Goal: Task Accomplishment & Management: Manage account settings

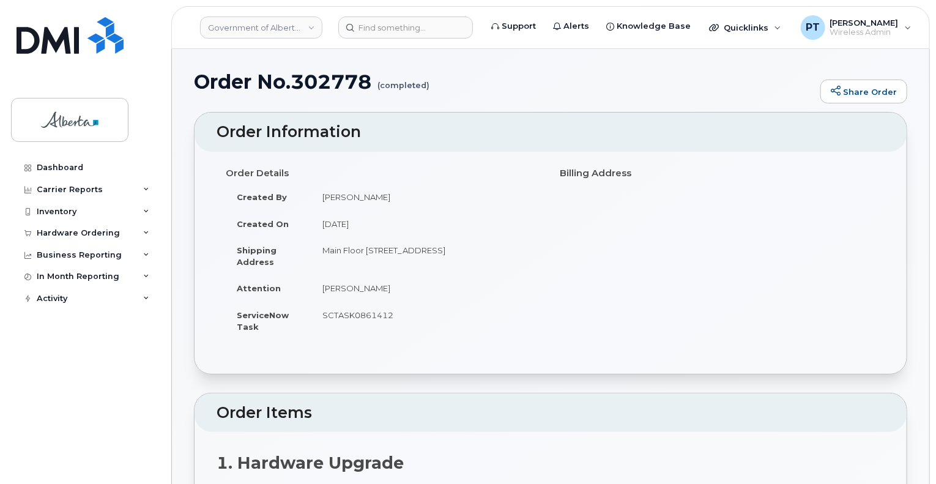
scroll to position [183, 0]
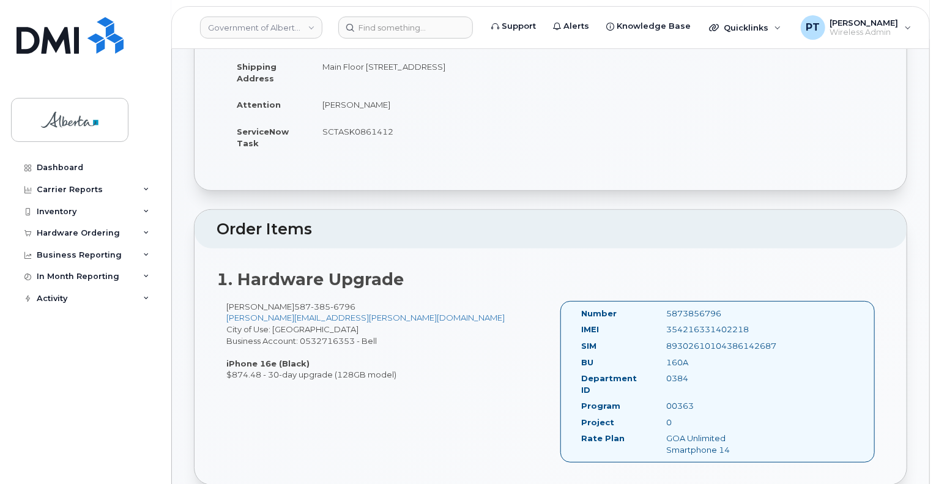
click at [697, 308] on div "5873856796" at bounding box center [716, 314] width 119 height 12
copy div "5873856796"
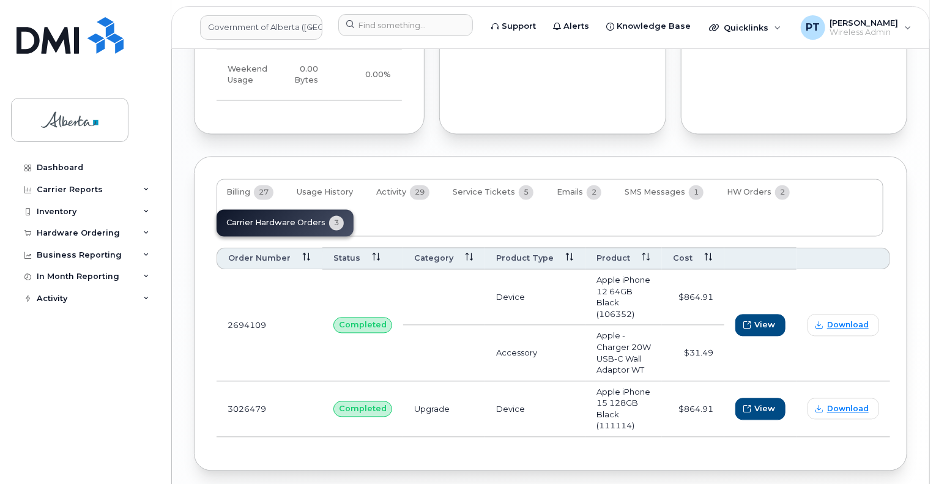
scroll to position [1089, 0]
click at [407, 31] on input at bounding box center [405, 25] width 135 height 22
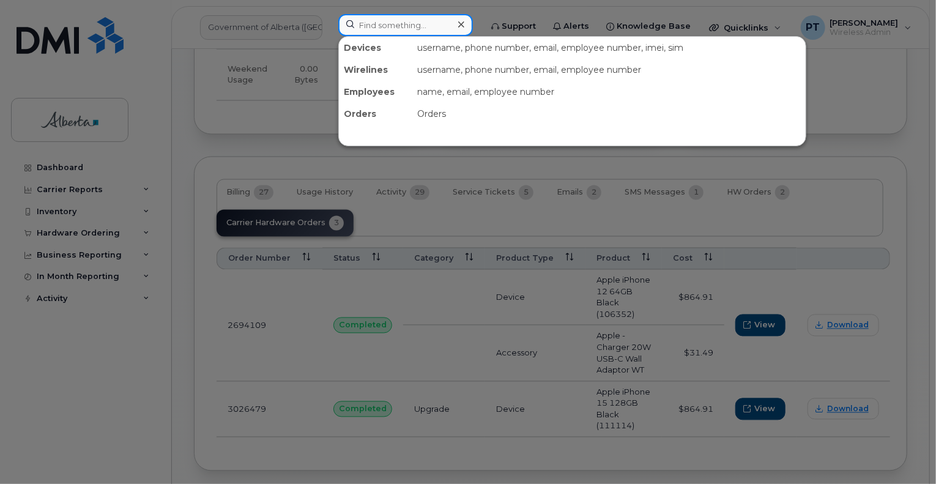
paste input "5873856796"
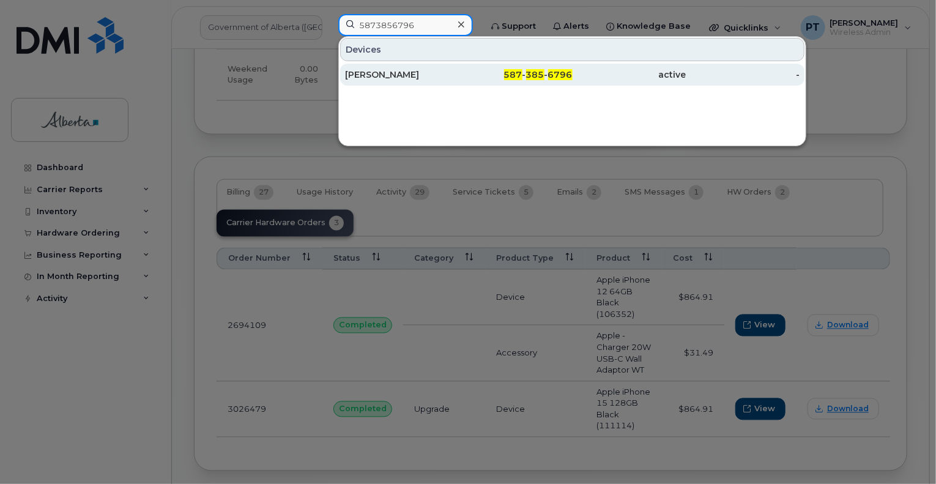
type input "5873856796"
drag, startPoint x: 376, startPoint y: 73, endPoint x: 382, endPoint y: 78, distance: 7.4
click at [376, 73] on div "[PERSON_NAME]" at bounding box center [402, 74] width 114 height 12
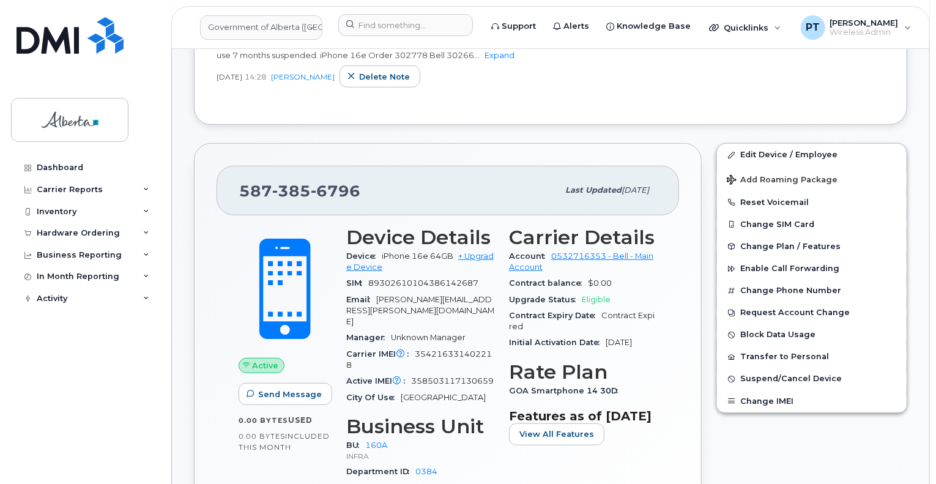
scroll to position [367, 0]
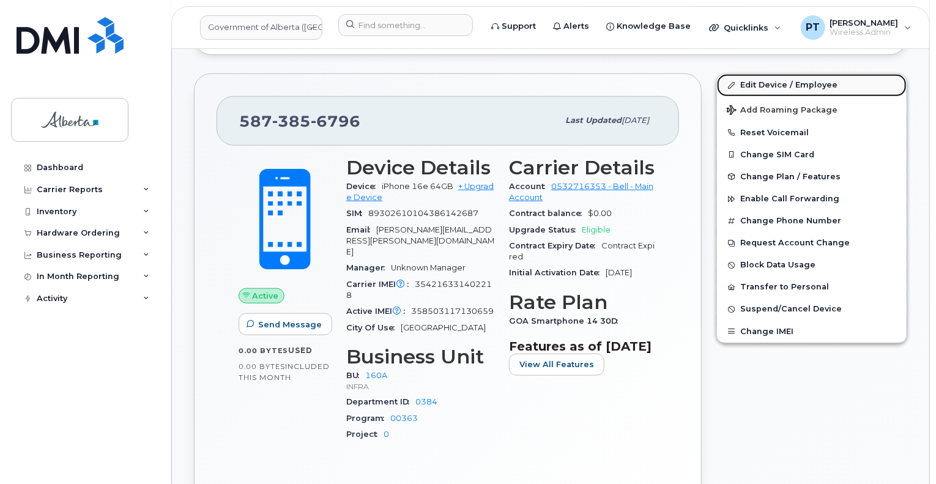
click at [761, 83] on link "Edit Device / Employee" at bounding box center [812, 85] width 190 height 22
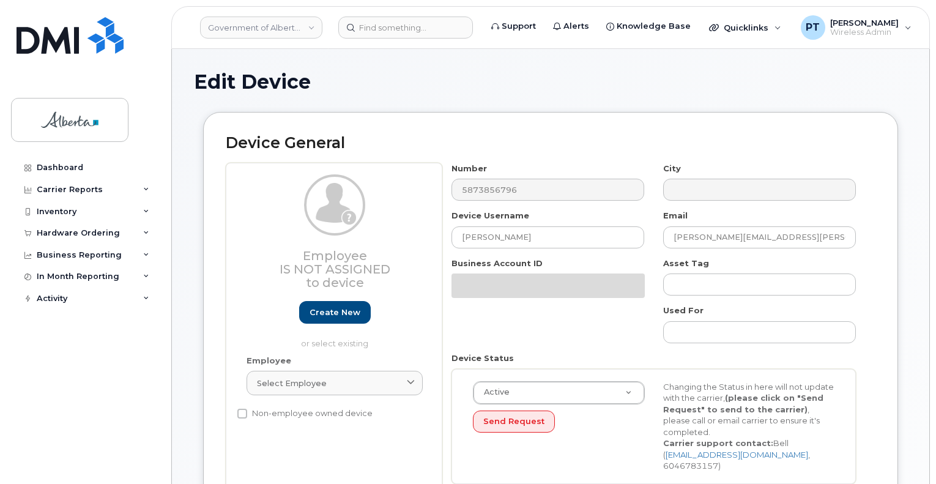
select select "4681665"
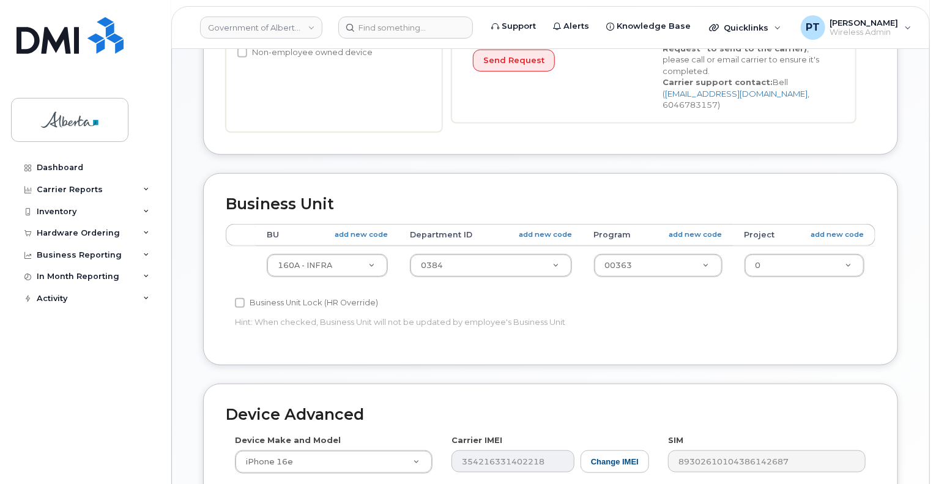
scroll to position [550, 0]
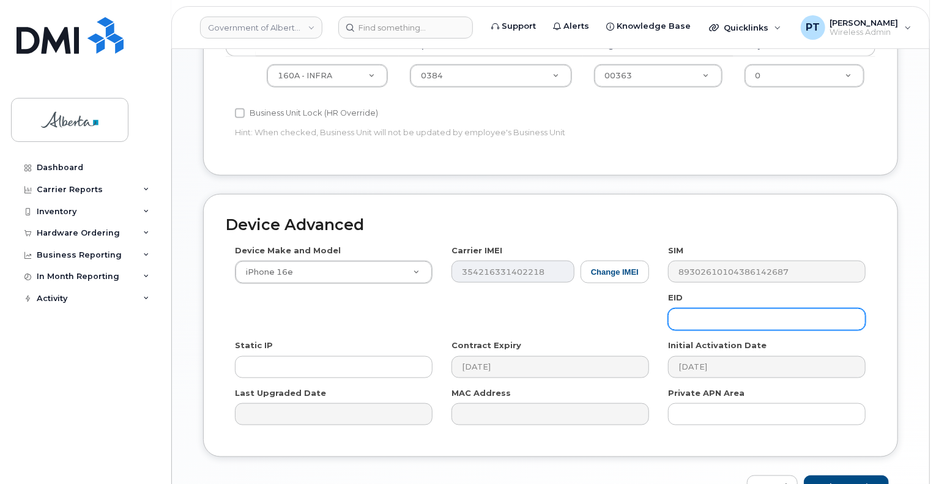
click at [687, 308] on input "text" at bounding box center [767, 319] width 198 height 22
paste input "89043052010008887025010318433919"
type input "89043052010008887025010318433919"
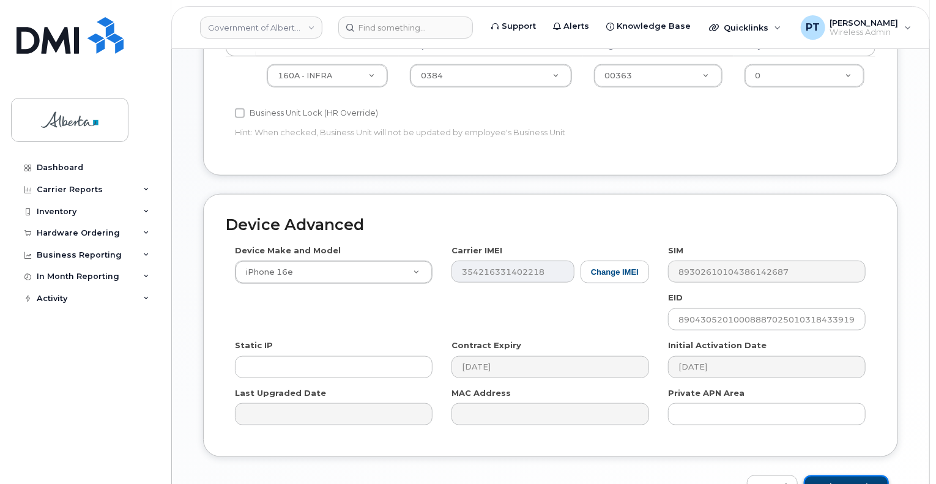
click at [826, 475] on input "Update Device" at bounding box center [846, 486] width 85 height 23
type input "Saving..."
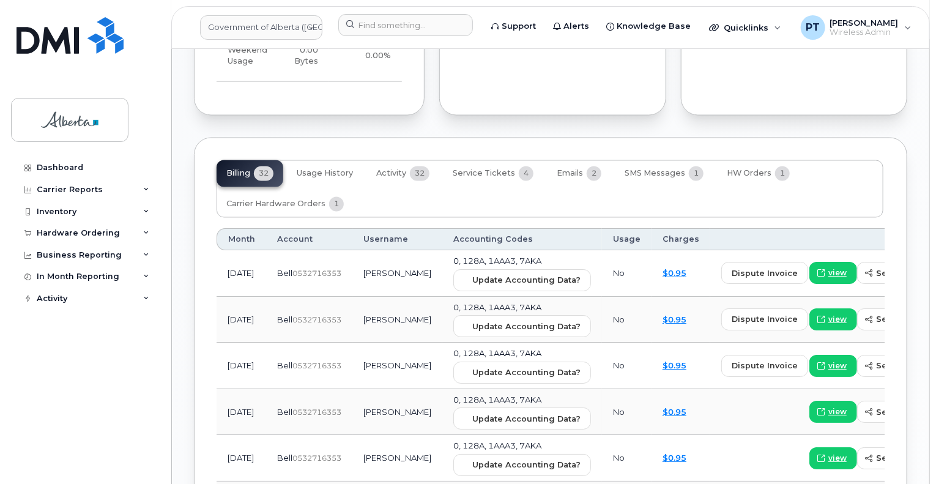
scroll to position [1162, 0]
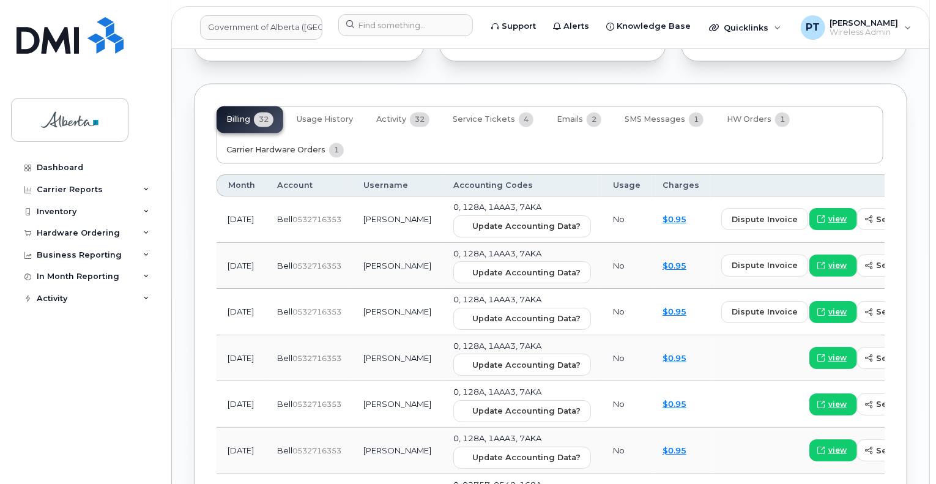
click at [280, 146] on span "Carrier Hardware Orders" at bounding box center [275, 151] width 99 height 10
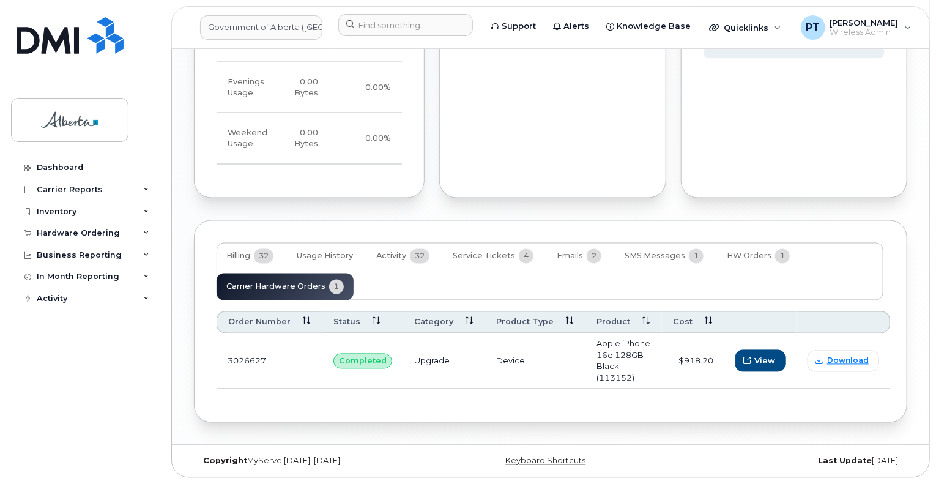
scroll to position [1000, 0]
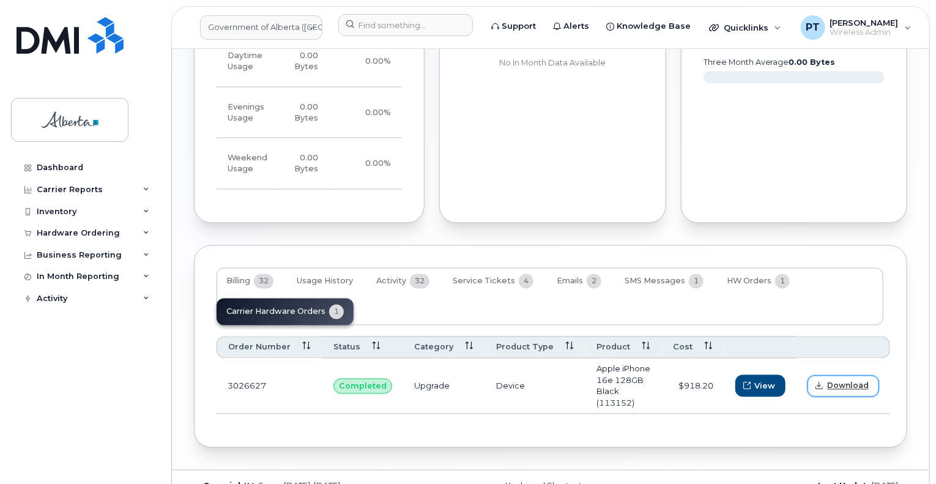
click at [839, 380] on span "Download" at bounding box center [848, 385] width 42 height 11
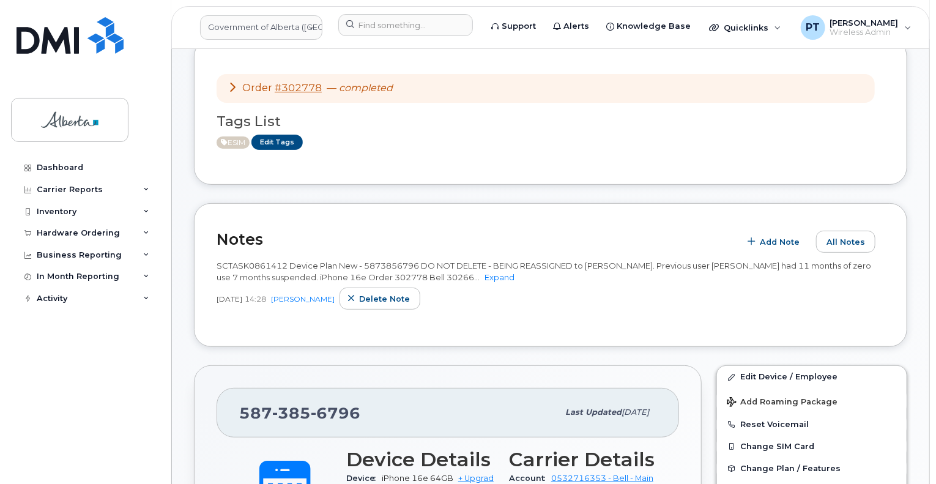
scroll to position [0, 0]
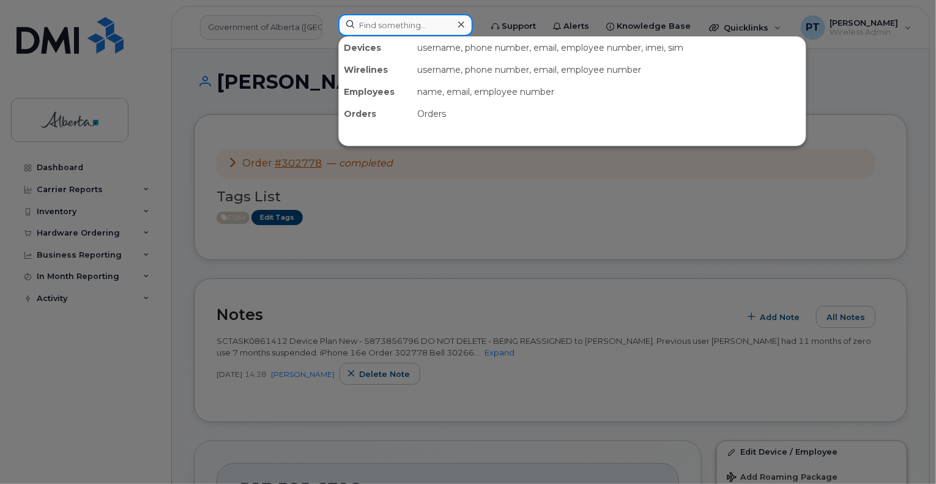
click at [401, 31] on input at bounding box center [405, 25] width 135 height 22
paste input "7802386475"
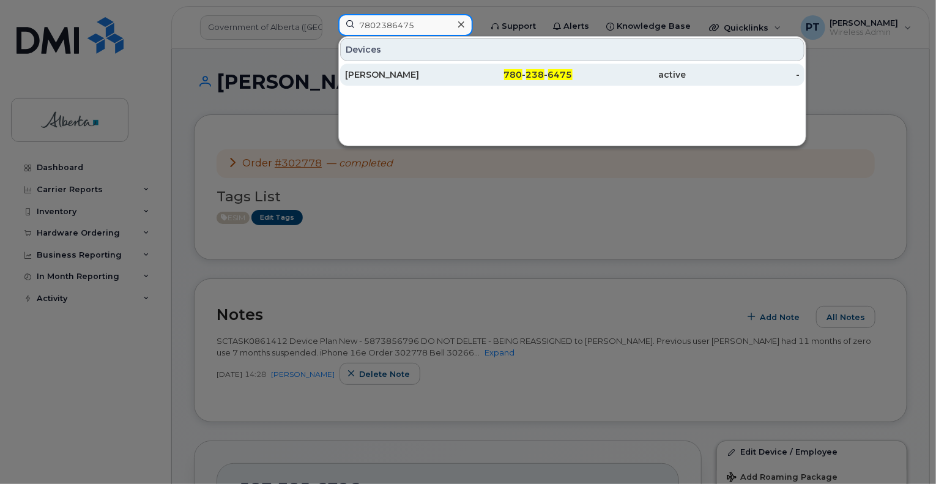
type input "7802386475"
click at [397, 75] on div "[PERSON_NAME]" at bounding box center [402, 74] width 114 height 12
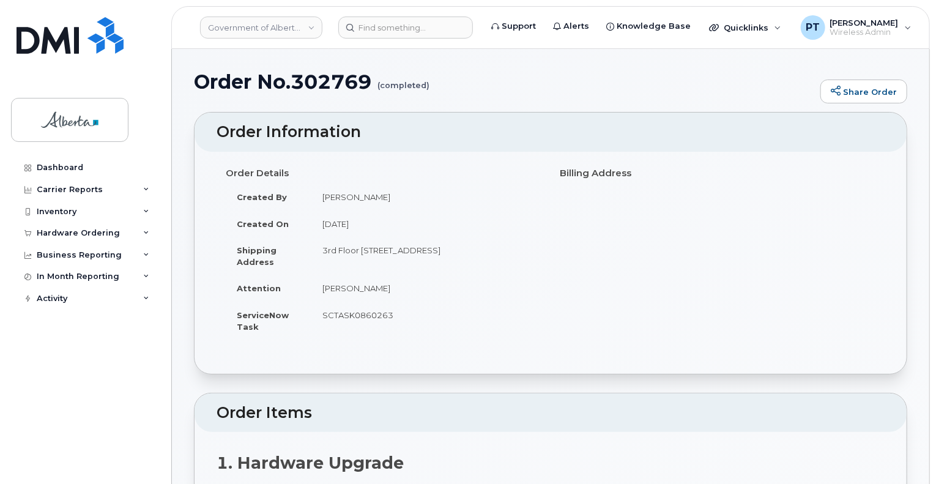
scroll to position [428, 0]
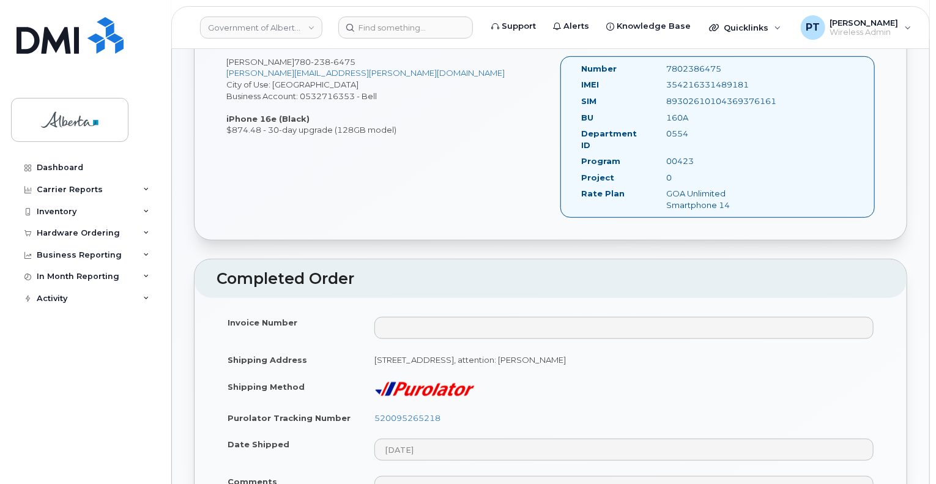
click at [687, 70] on div "7802386475" at bounding box center [716, 69] width 119 height 12
copy div "7802386475"
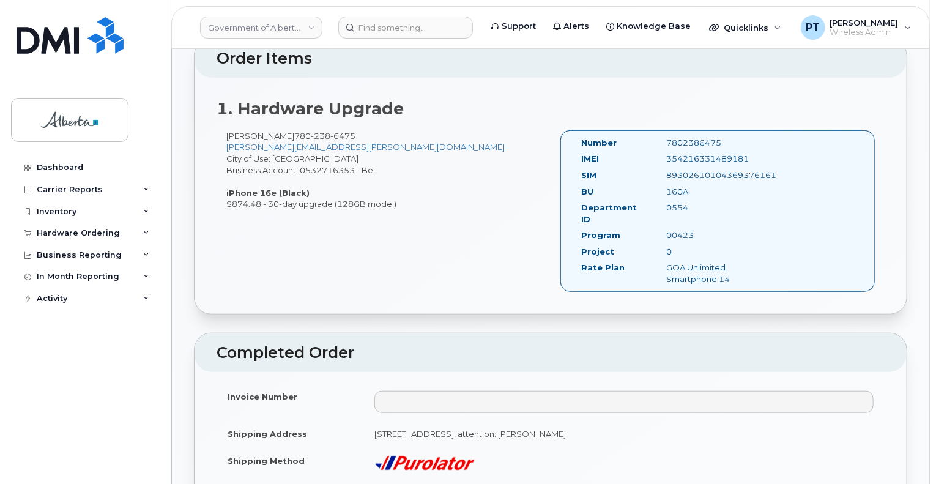
scroll to position [306, 0]
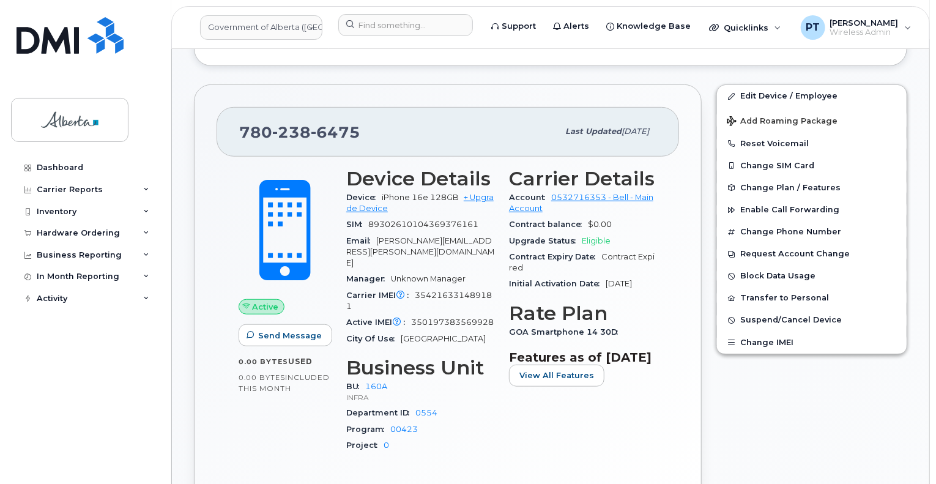
scroll to position [367, 0]
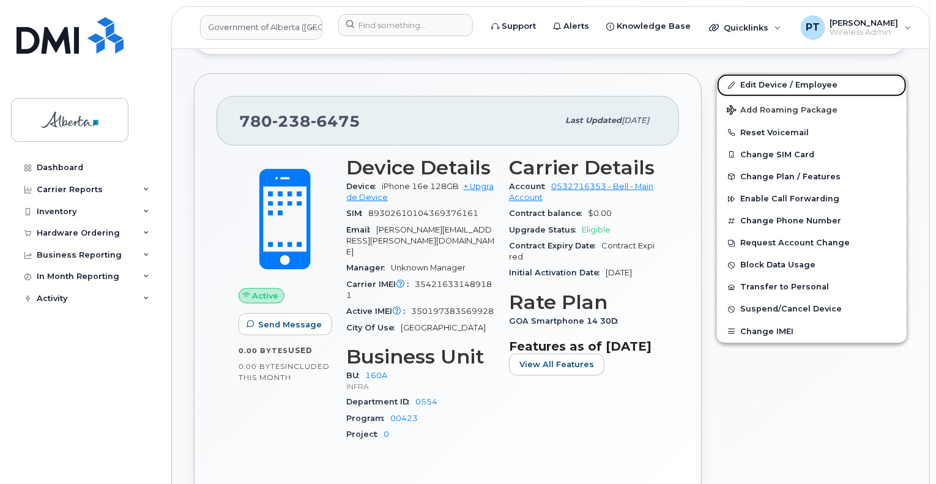
drag, startPoint x: 761, startPoint y: 83, endPoint x: 926, endPoint y: 237, distance: 225.8
click at [761, 83] on link "Edit Device / Employee" at bounding box center [812, 85] width 190 height 22
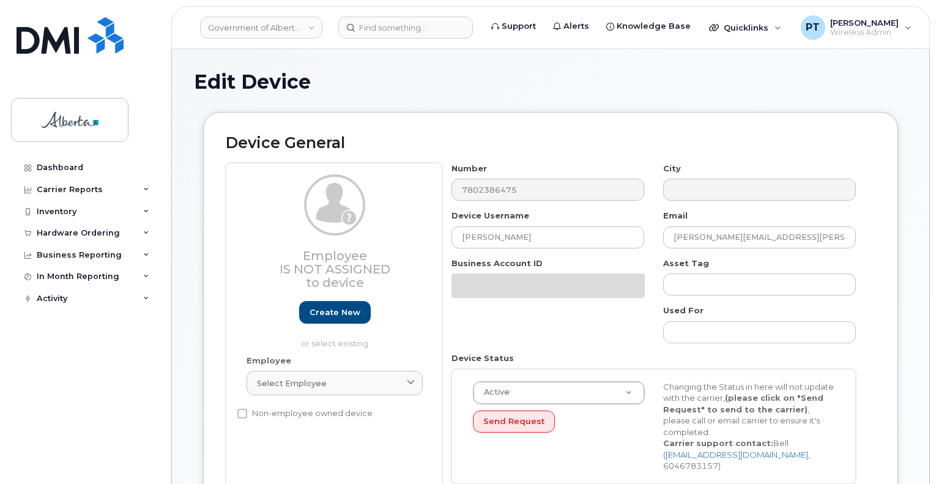
select select "4681665"
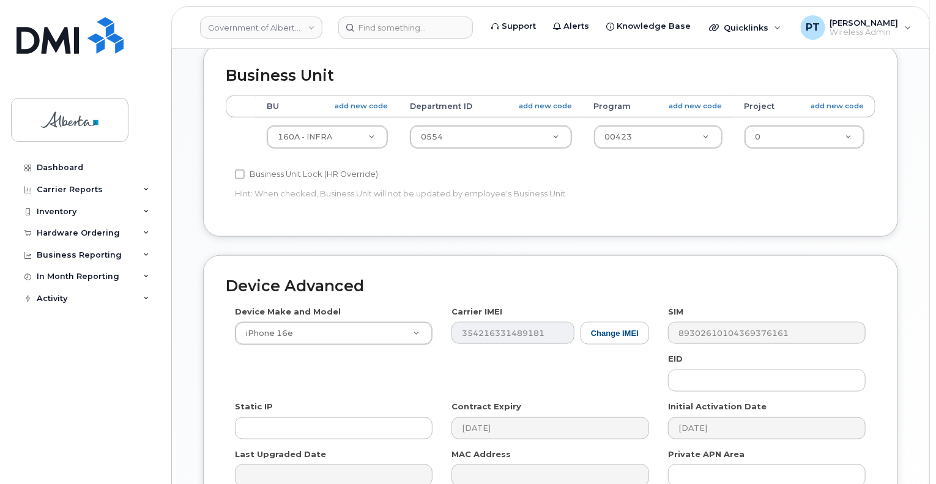
scroll to position [550, 0]
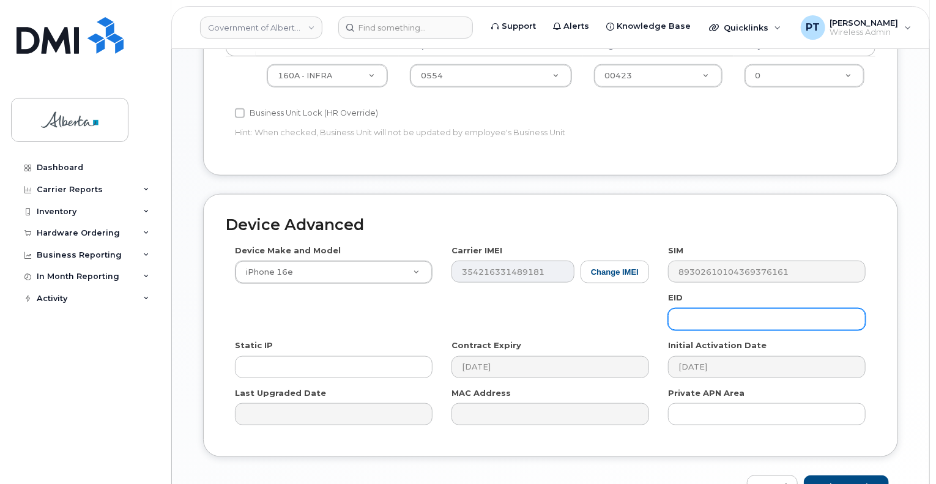
click at [751, 308] on input "text" at bounding box center [767, 319] width 198 height 22
paste input "89043052010008887025010313180011"
type input "89043052010008887025010313180011"
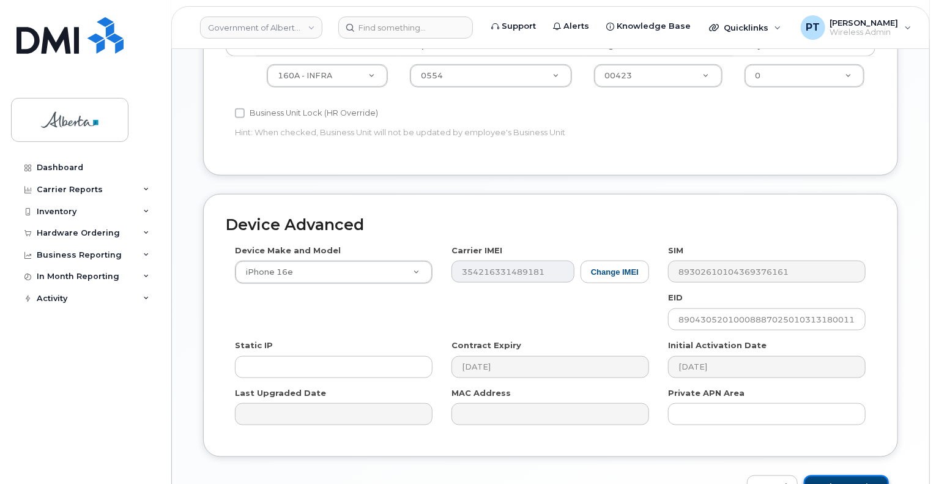
click at [832, 475] on input "Update Device" at bounding box center [846, 486] width 85 height 23
type input "Saving..."
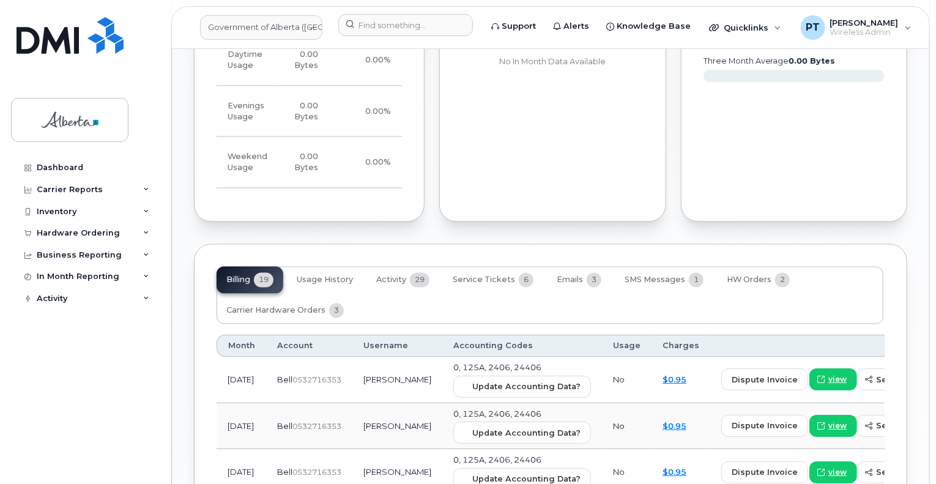
scroll to position [1101, 0]
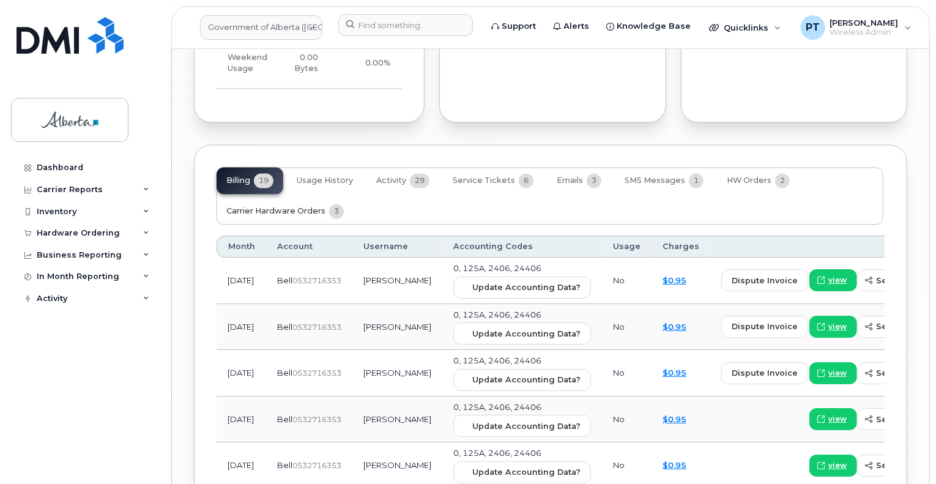
click at [284, 207] on span "Carrier Hardware Orders" at bounding box center [275, 212] width 99 height 10
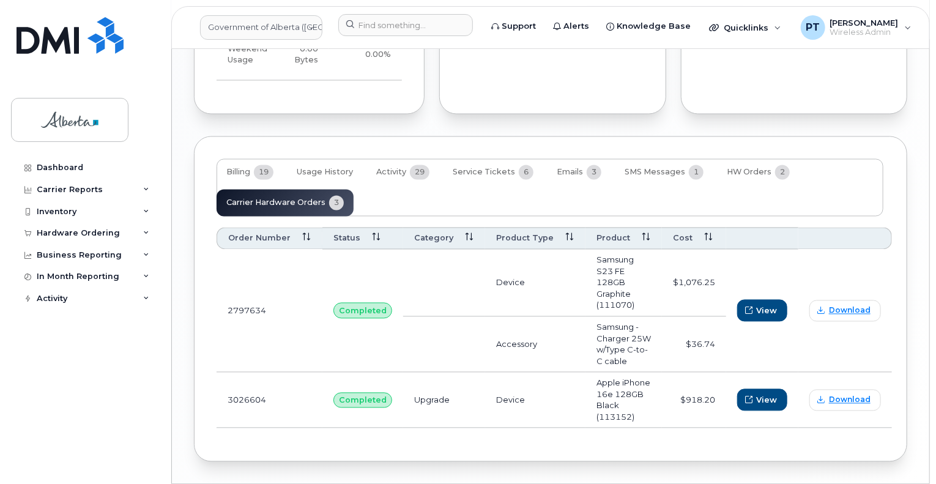
scroll to position [1112, 0]
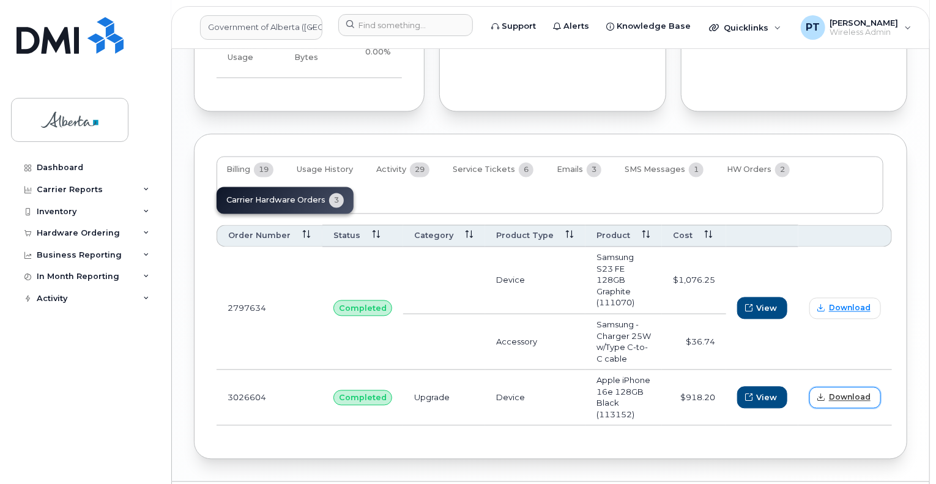
click at [837, 392] on span "Download" at bounding box center [850, 397] width 42 height 11
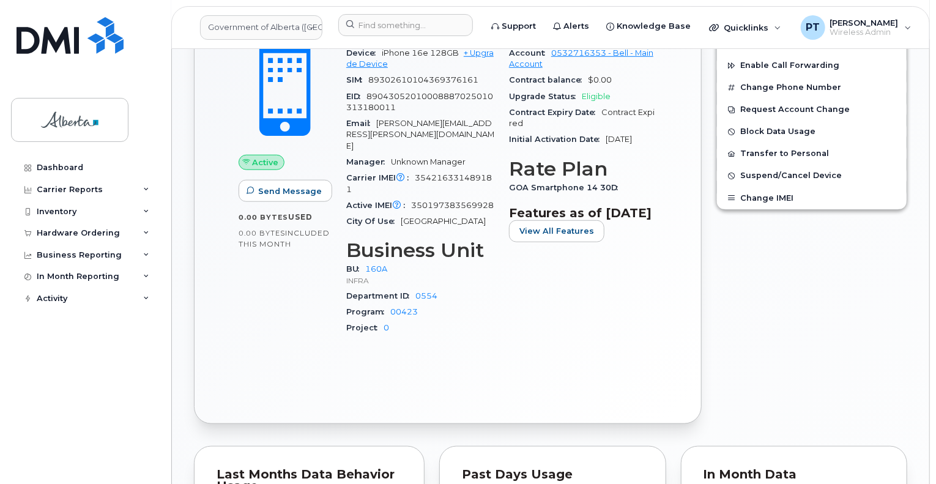
scroll to position [133, 0]
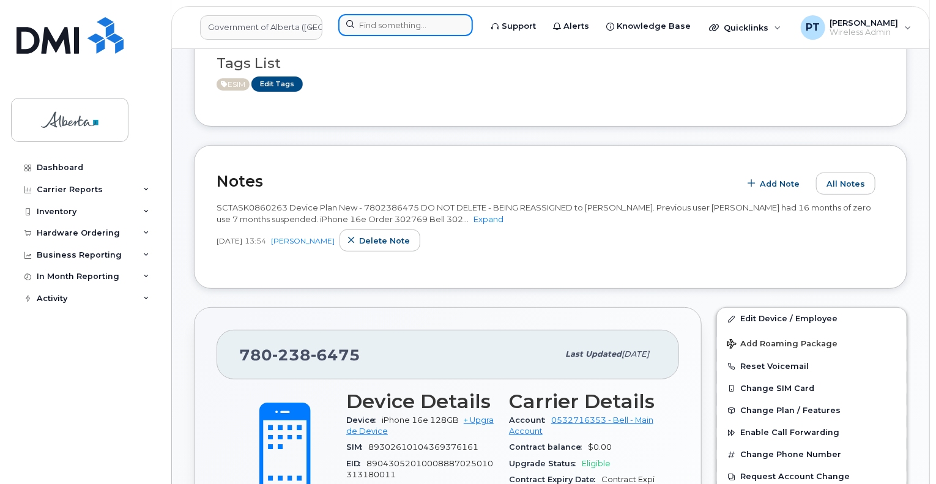
click at [379, 21] on input at bounding box center [405, 25] width 135 height 22
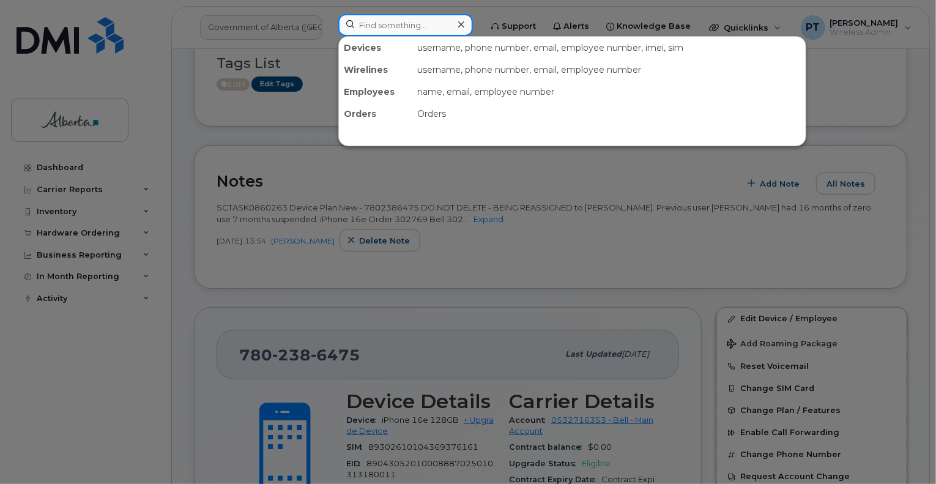
paste input "4037158621"
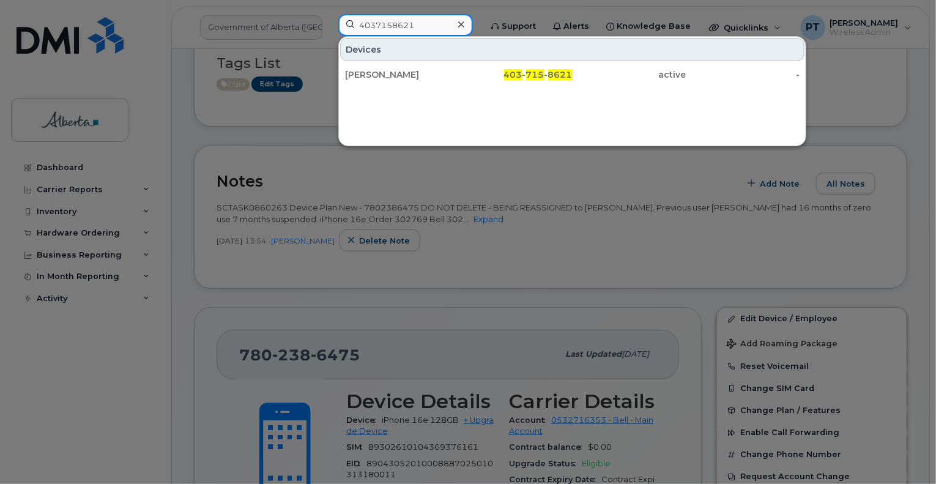
type input "4037158621"
drag, startPoint x: 377, startPoint y: 73, endPoint x: 377, endPoint y: 91, distance: 17.1
click at [377, 73] on div "Taylor Chartier" at bounding box center [402, 74] width 114 height 12
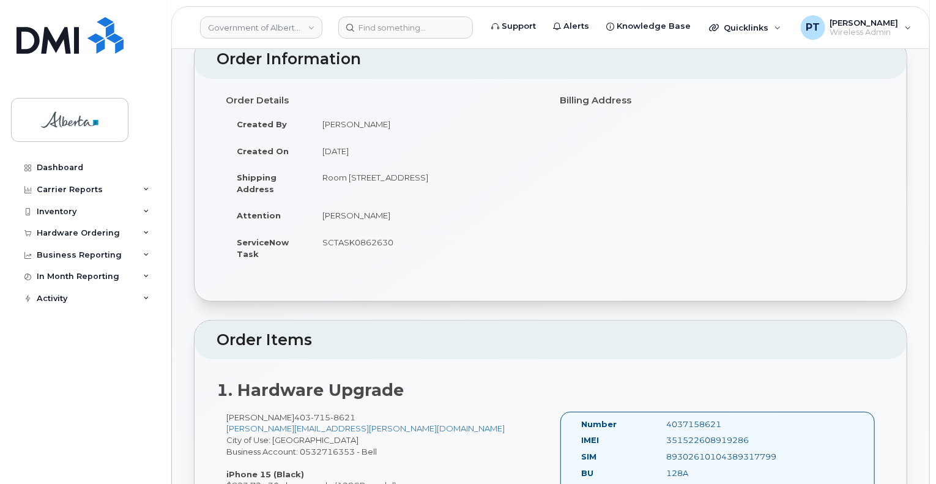
scroll to position [183, 0]
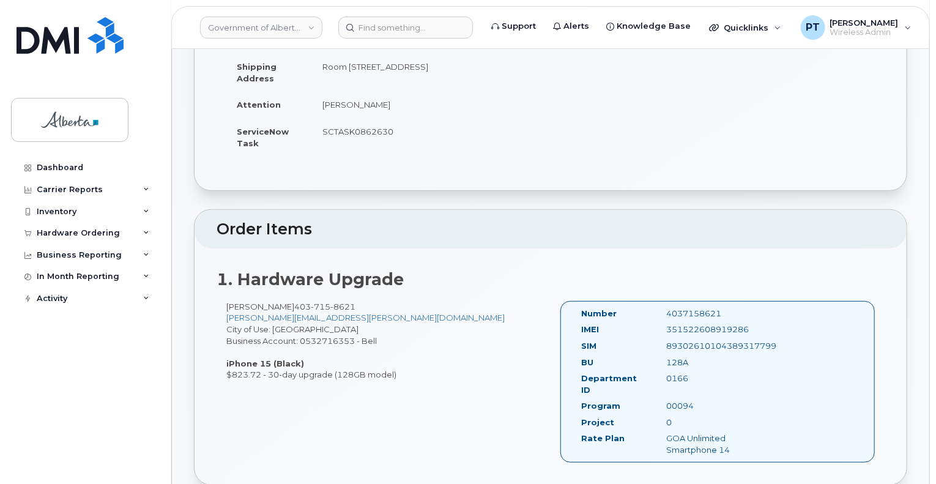
click at [701, 306] on div "Number 4037158621 IMEI [TECHNICAL_ID] SIM [TECHNICAL_ID] BU 128A Department ID …" at bounding box center [717, 381] width 314 height 161
click at [700, 308] on div "4037158621" at bounding box center [716, 314] width 119 height 12
copy div "4037158621"
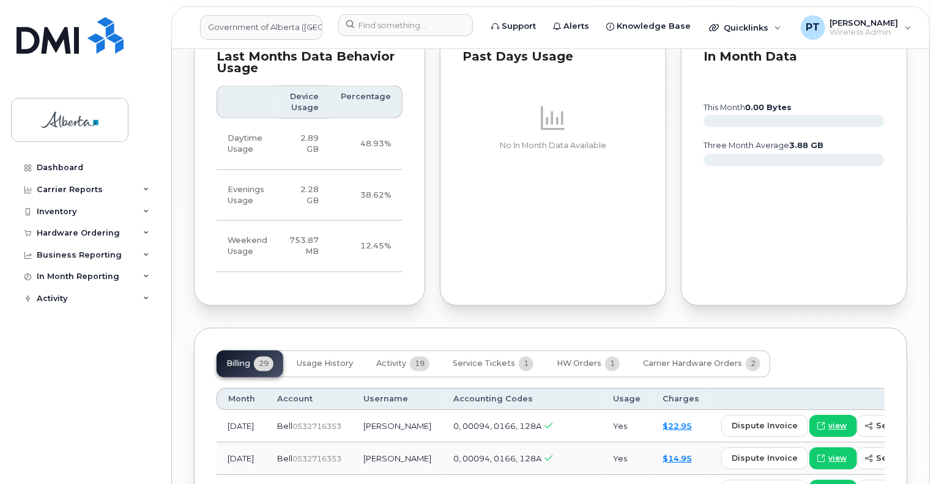
scroll to position [978, 0]
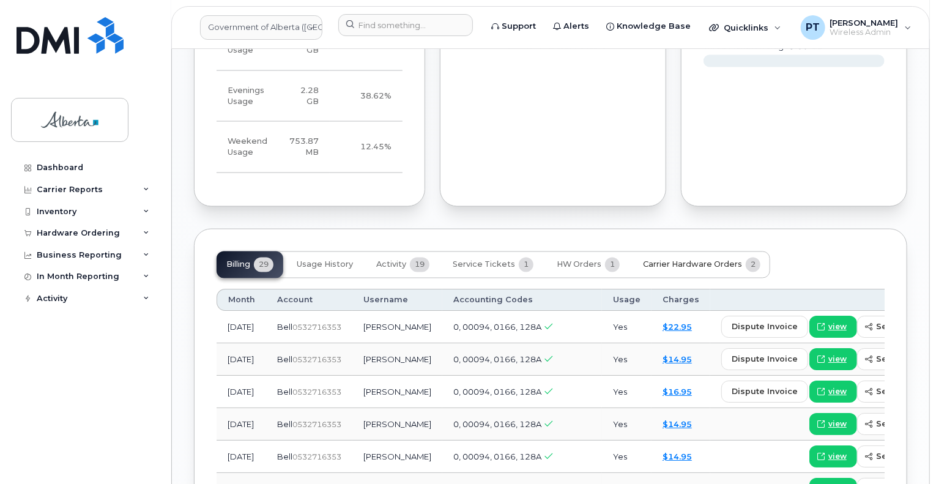
click at [680, 260] on span "Carrier Hardware Orders" at bounding box center [692, 265] width 99 height 10
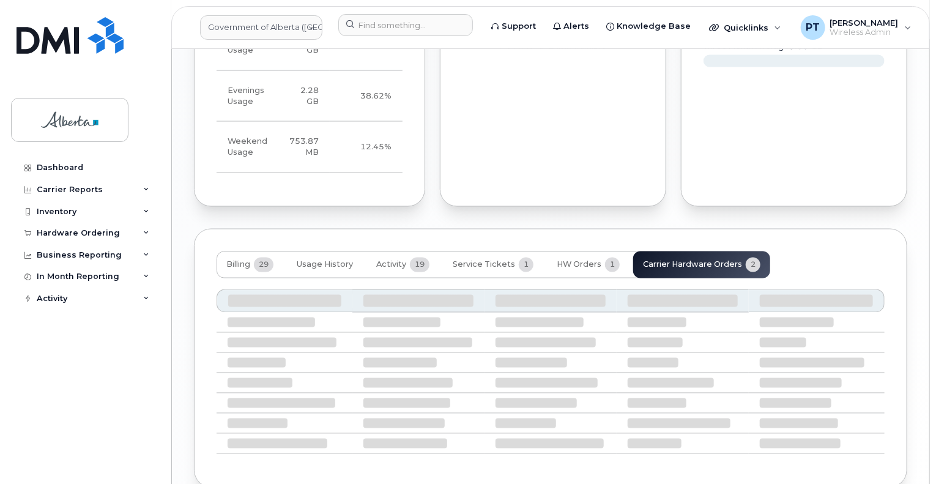
scroll to position [976, 0]
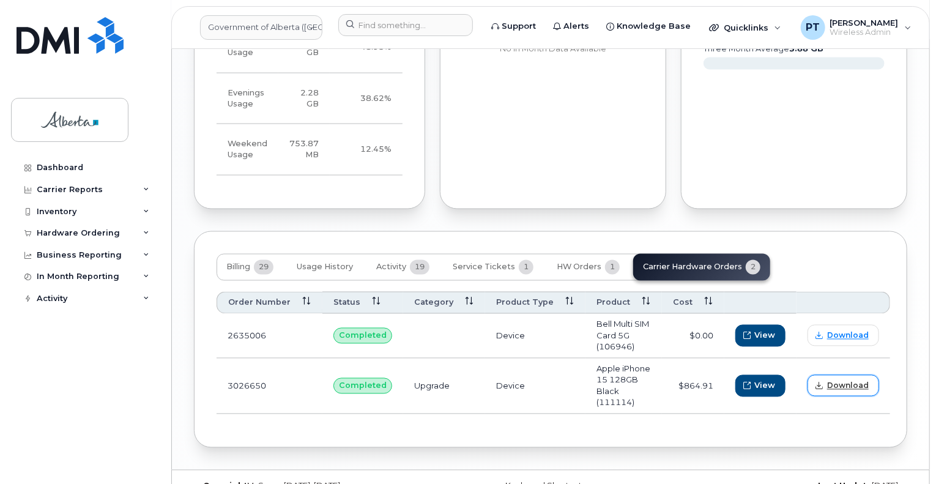
click at [842, 380] on span "Download" at bounding box center [848, 385] width 42 height 11
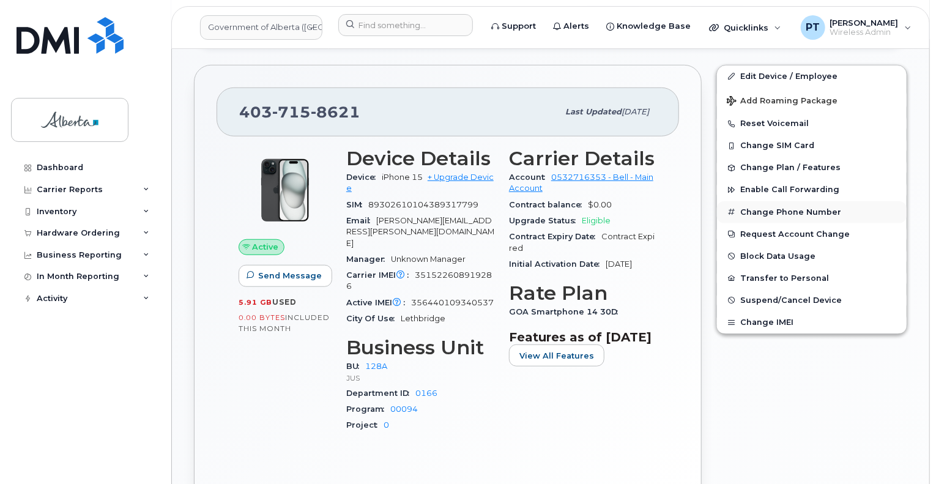
scroll to position [0, 0]
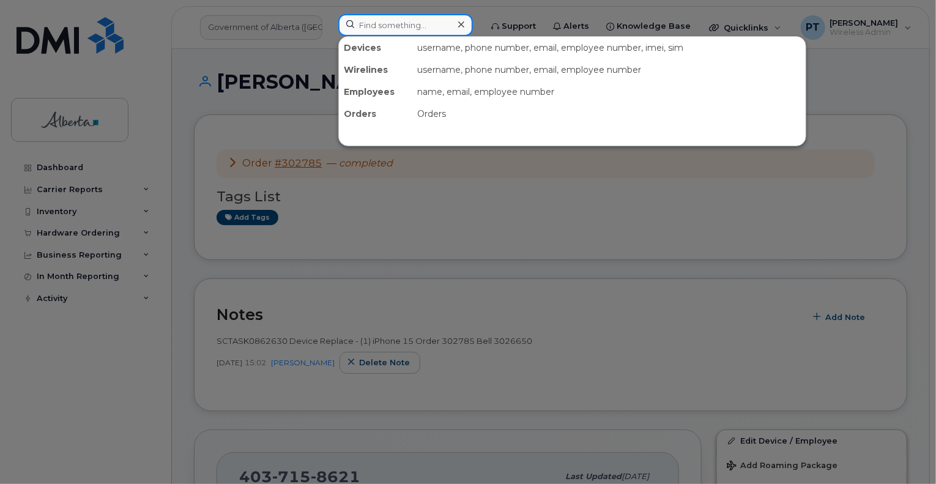
click at [386, 26] on input at bounding box center [405, 25] width 135 height 22
paste input "5879834880"
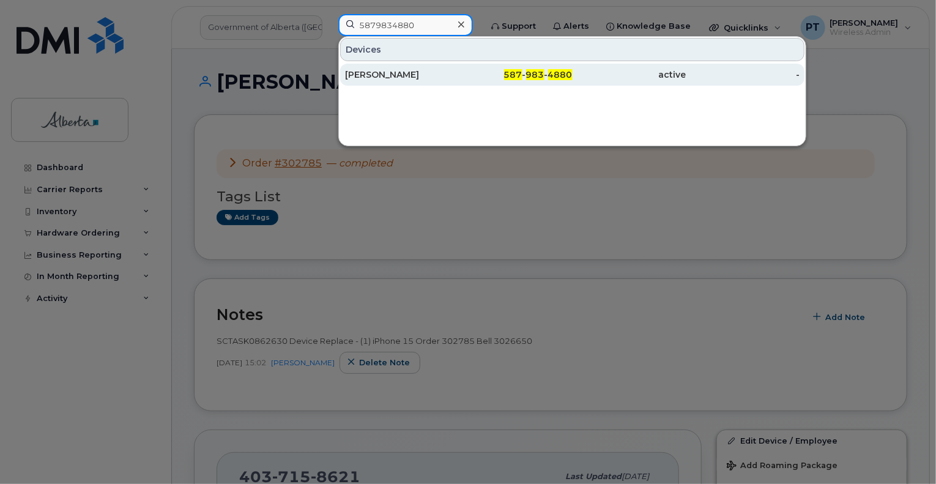
type input "5879834880"
click at [421, 74] on div "Stephanie Morrison" at bounding box center [402, 74] width 114 height 12
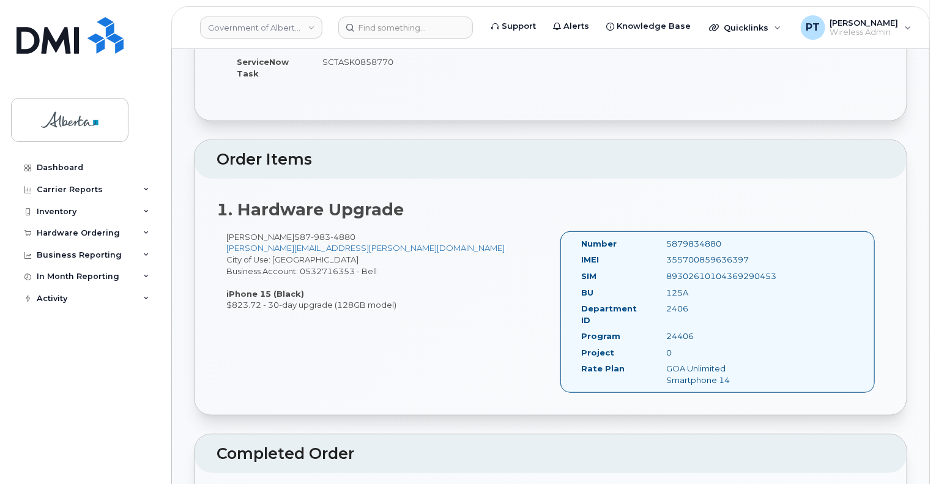
scroll to position [306, 0]
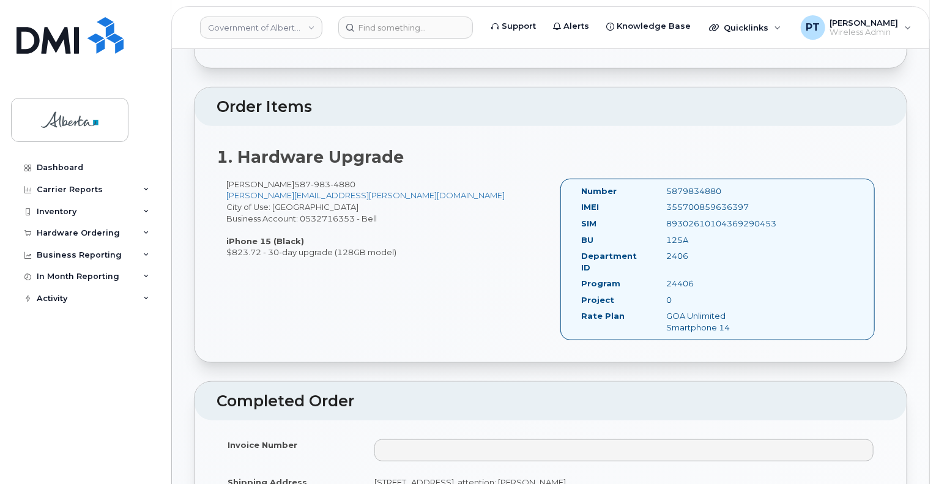
click at [700, 188] on div "5879834880" at bounding box center [716, 191] width 119 height 12
copy div "5879834880"
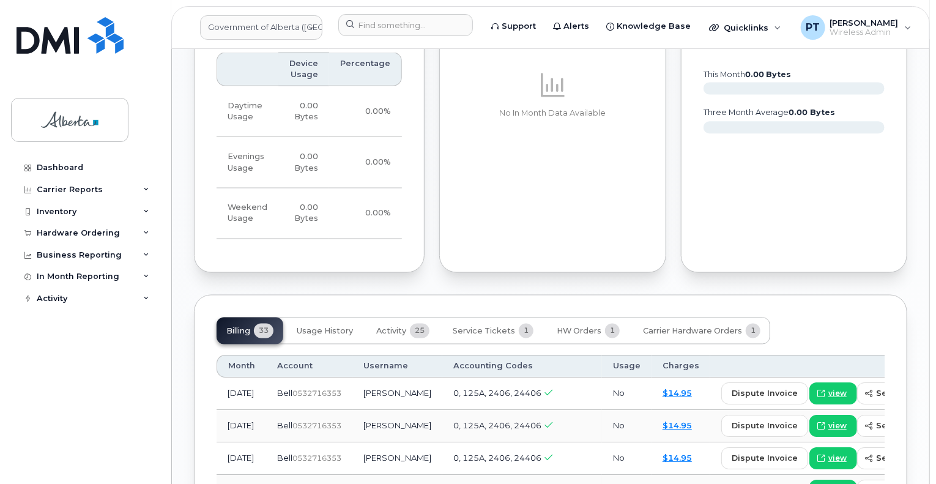
scroll to position [1101, 0]
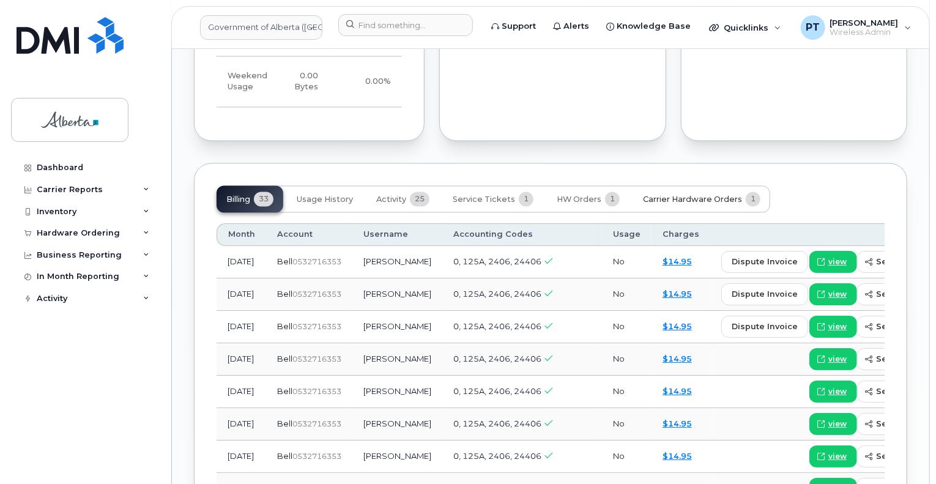
click at [673, 199] on span "Carrier Hardware Orders" at bounding box center [692, 200] width 99 height 10
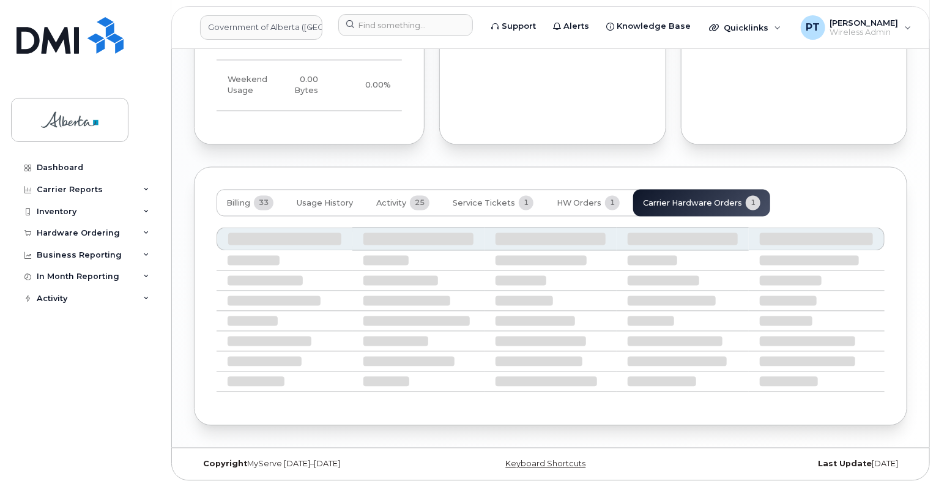
scroll to position [1000, 0]
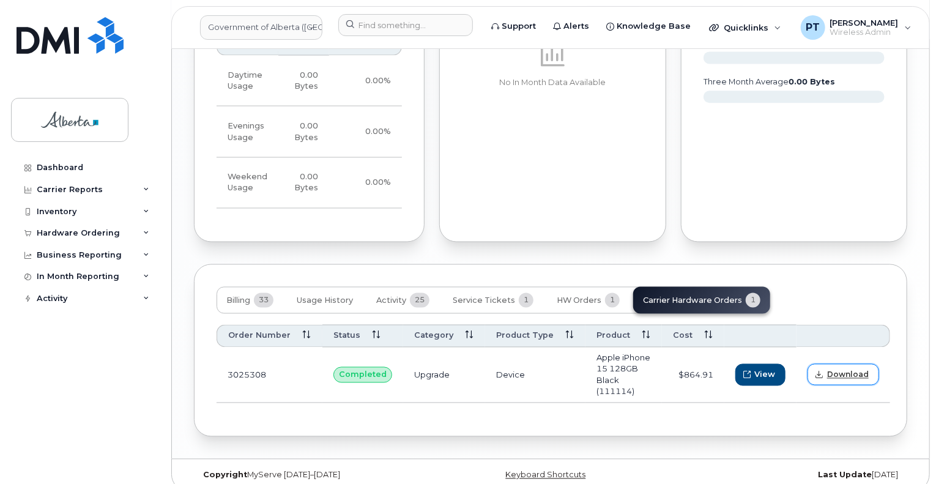
click at [833, 369] on span "Download" at bounding box center [848, 374] width 42 height 11
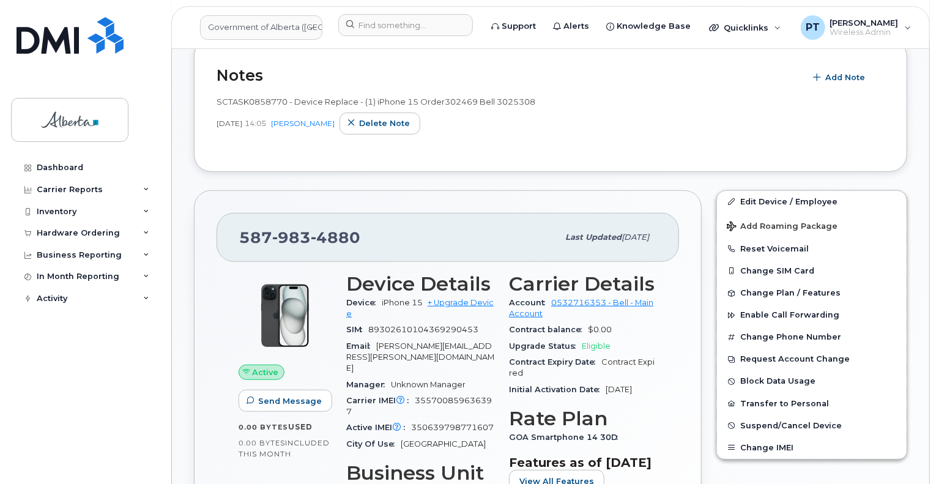
scroll to position [144, 0]
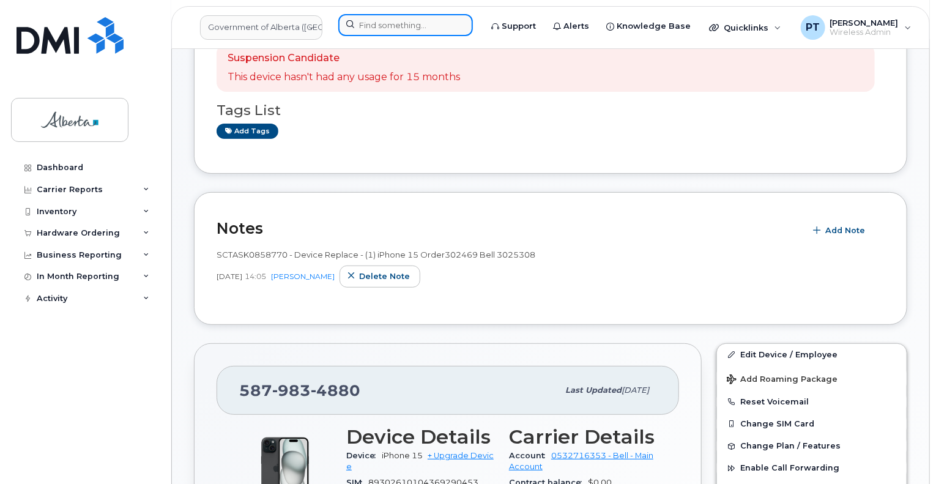
click at [382, 14] on input at bounding box center [405, 25] width 135 height 22
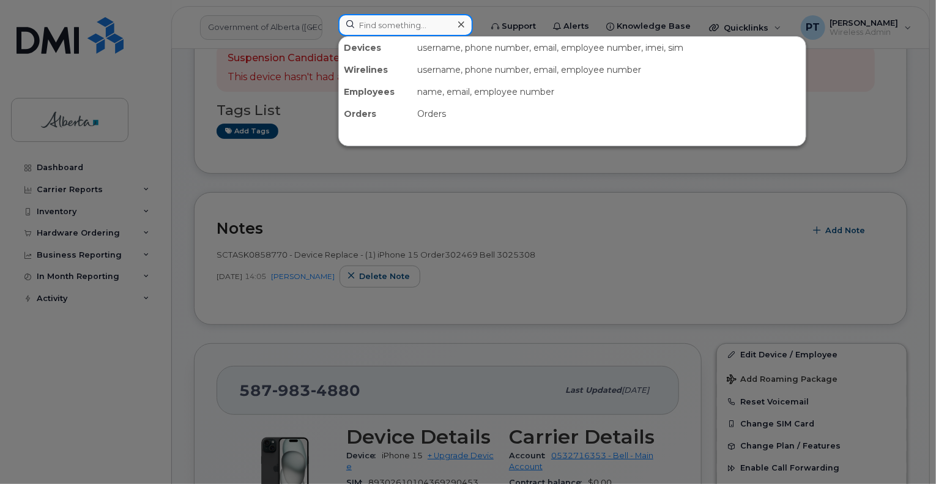
paste input "5873857543"
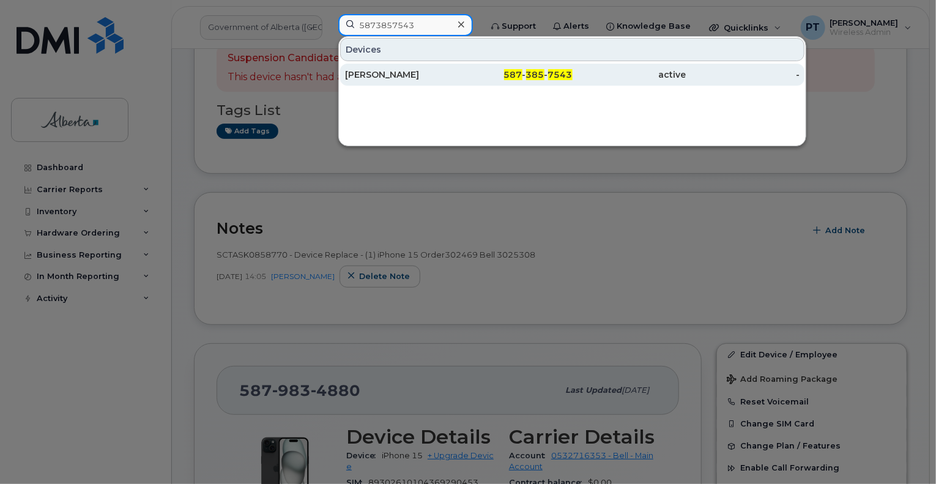
type input "5873857543"
click at [364, 73] on div "[PERSON_NAME]" at bounding box center [402, 74] width 114 height 12
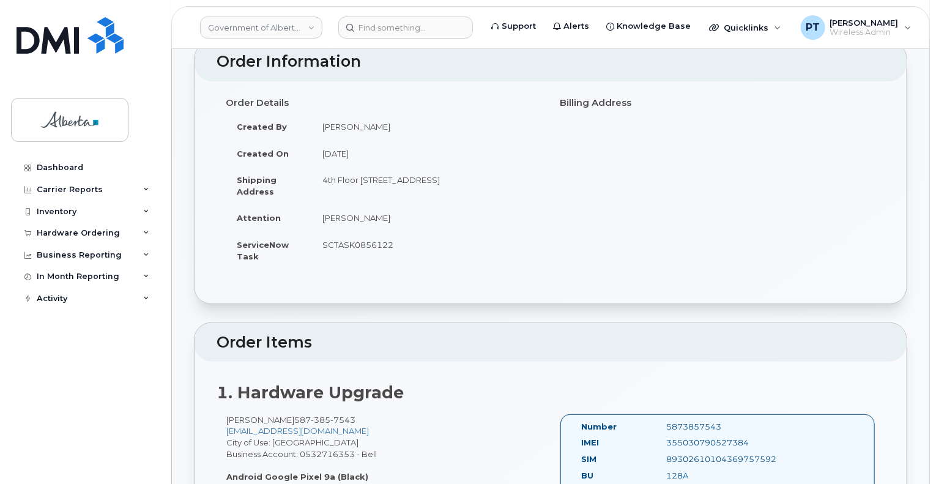
scroll to position [122, 0]
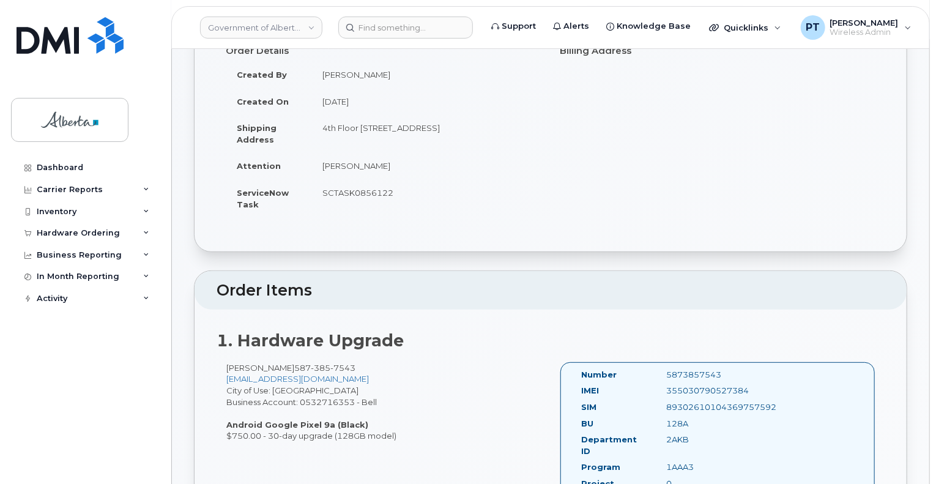
click at [701, 375] on div "5873857543" at bounding box center [716, 375] width 119 height 12
copy div "5873857543"
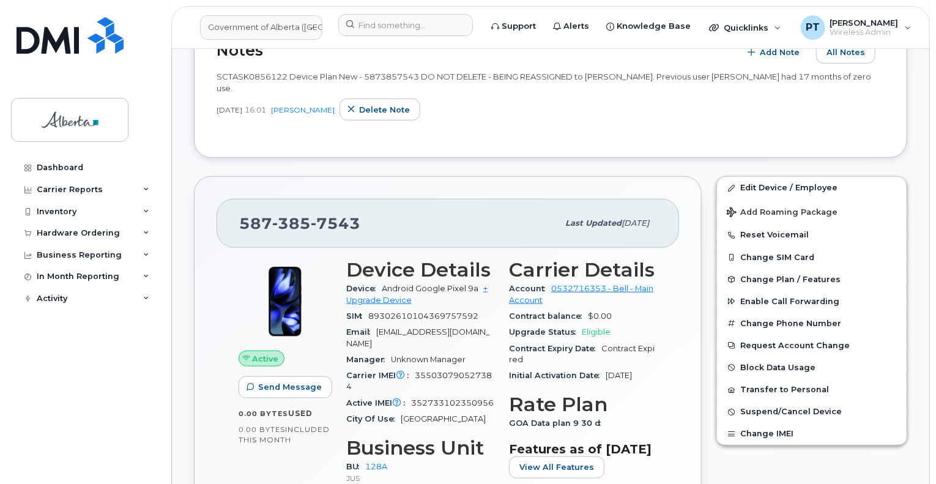
scroll to position [428, 0]
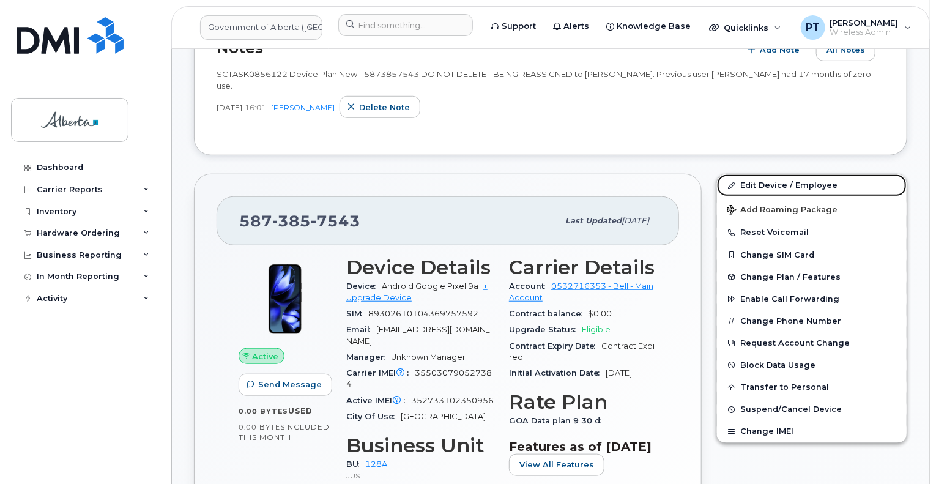
drag, startPoint x: 769, startPoint y: 169, endPoint x: 855, endPoint y: 105, distance: 107.0
click at [769, 174] on link "Edit Device / Employee" at bounding box center [812, 185] width 190 height 22
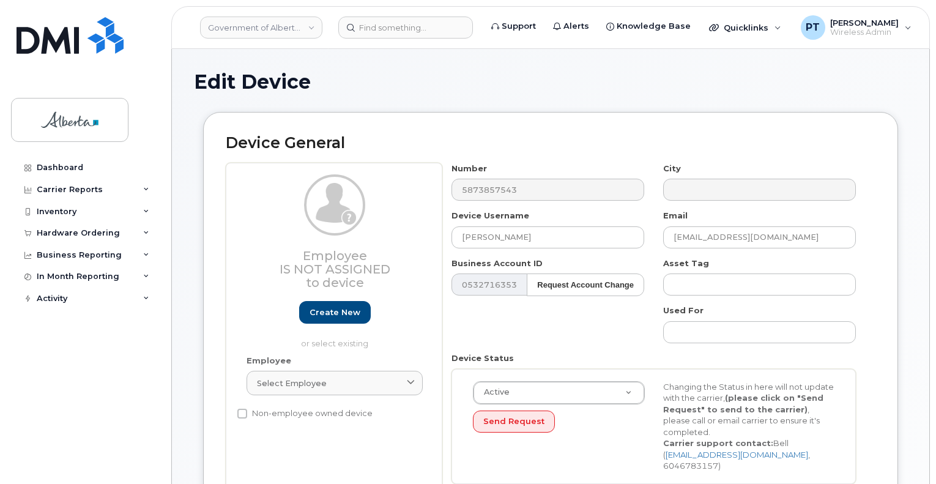
select select "4120330"
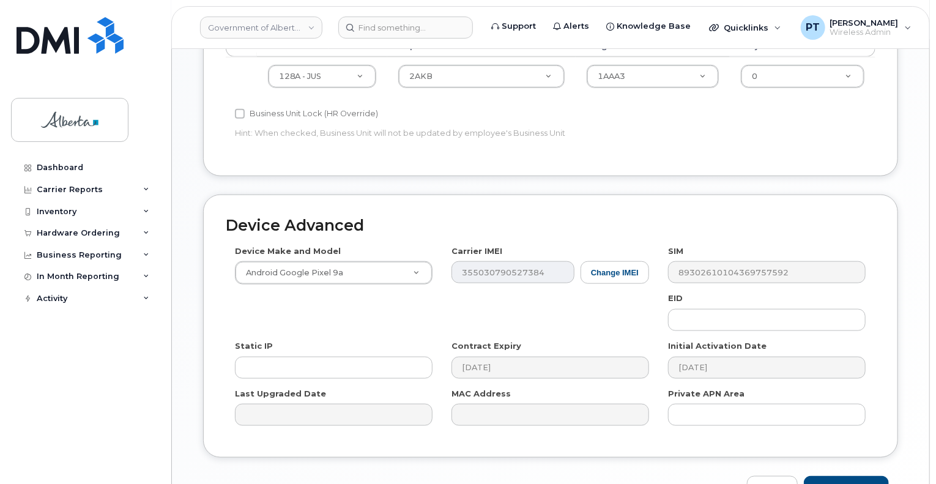
scroll to position [550, 0]
click at [714, 309] on input "text" at bounding box center [767, 319] width 198 height 22
paste input "89033023553429009100046002086233"
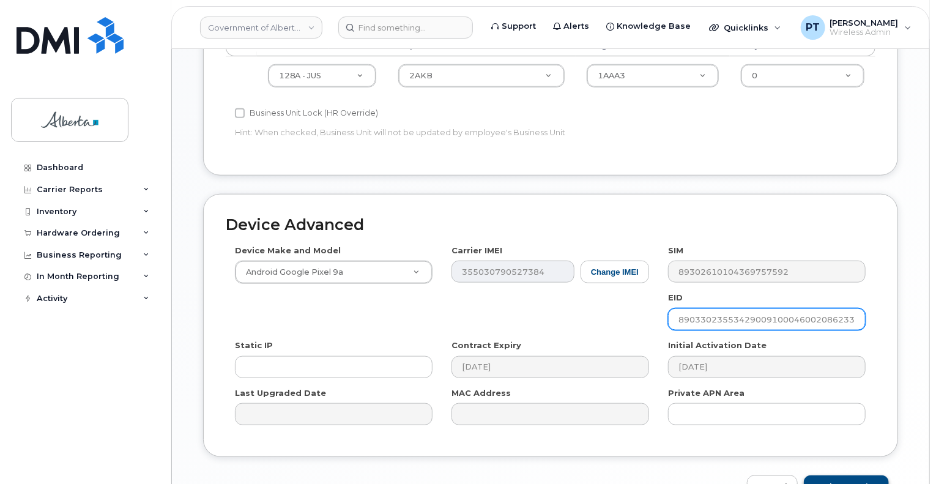
type input "89033023553429009100046002086233"
click at [839, 476] on input "Update Device" at bounding box center [846, 486] width 85 height 23
type input "Saving..."
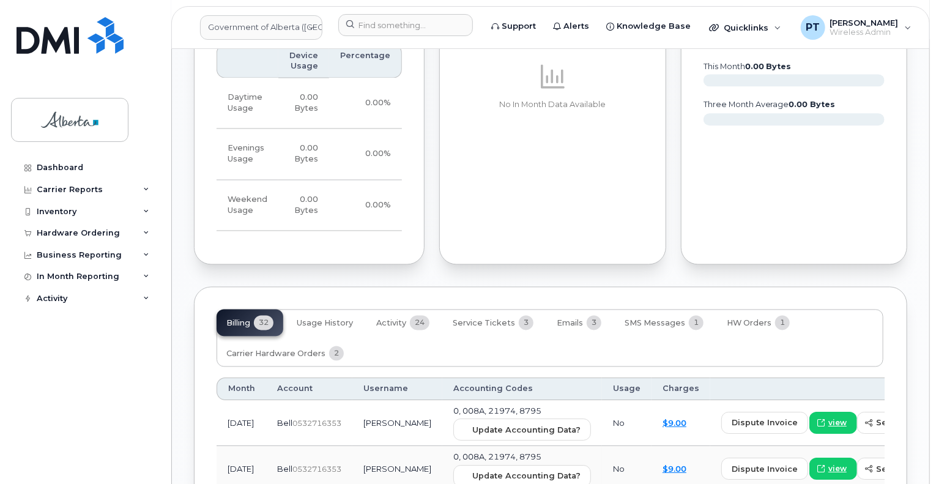
scroll to position [1162, 0]
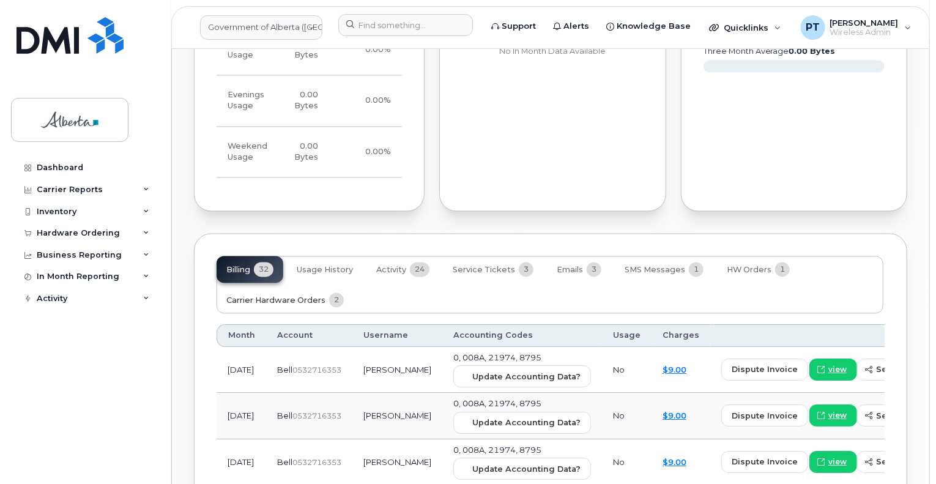
click at [284, 296] on span "Carrier Hardware Orders" at bounding box center [275, 301] width 99 height 10
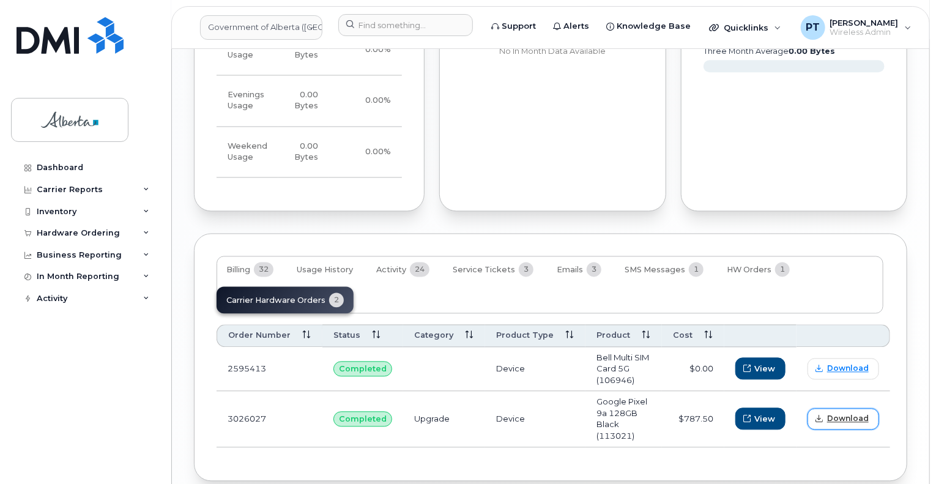
click at [827, 413] on span "Download" at bounding box center [848, 418] width 42 height 11
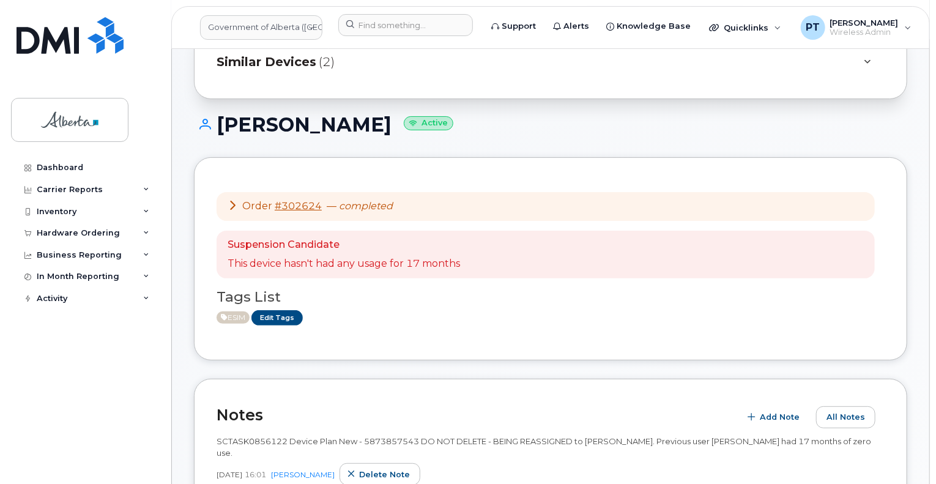
scroll to position [367, 0]
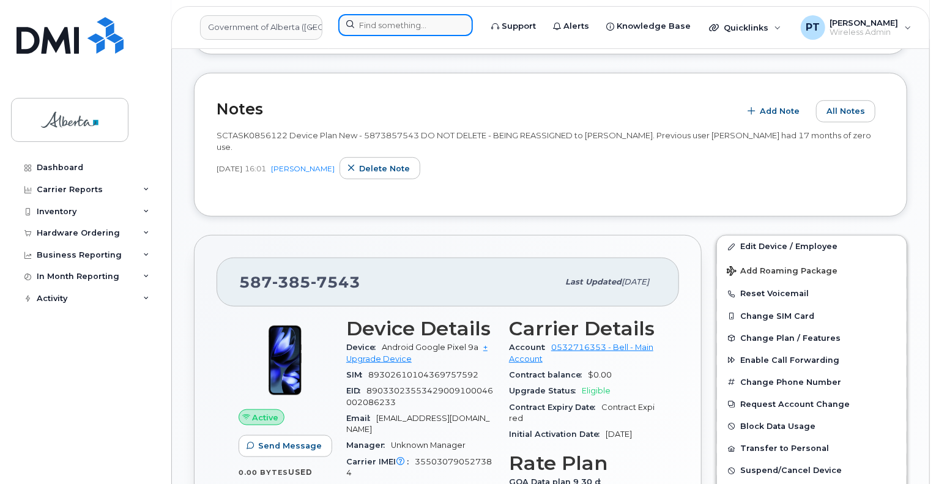
click at [435, 29] on input at bounding box center [405, 25] width 135 height 22
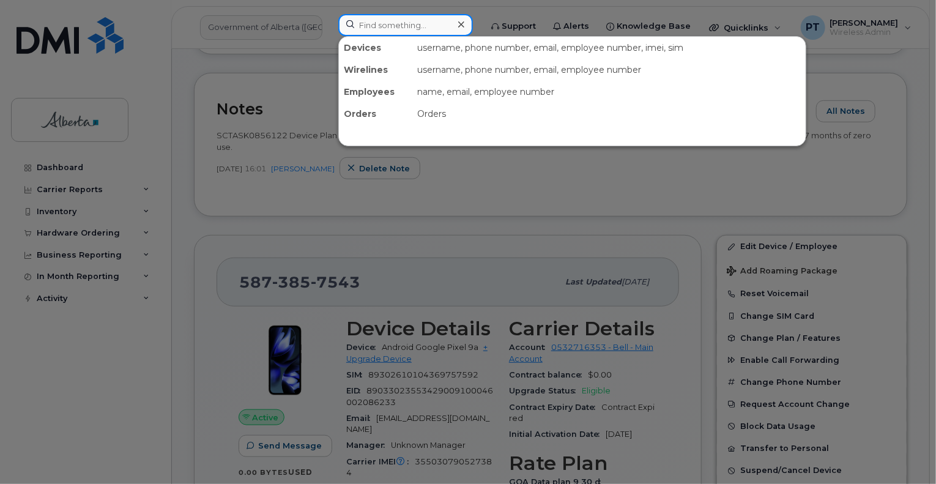
paste input "4035815376"
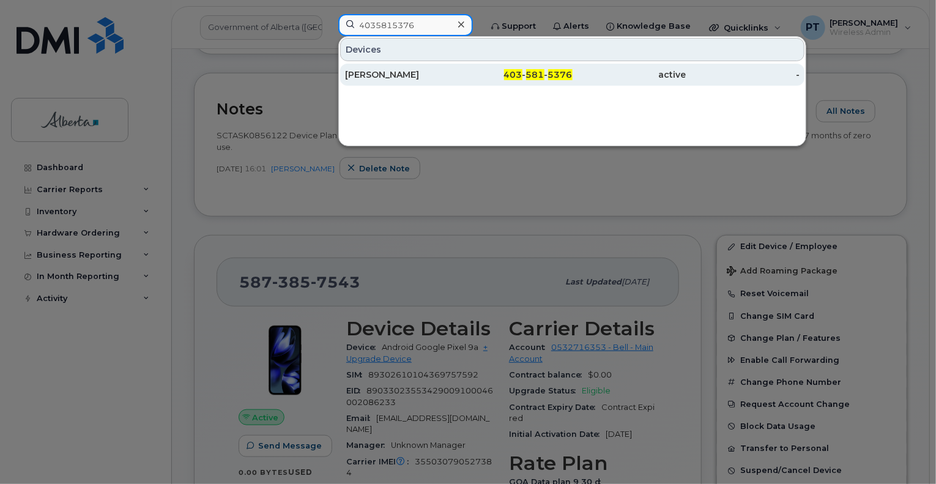
type input "4035815376"
click at [391, 75] on div "Nathan Nelson" at bounding box center [402, 74] width 114 height 12
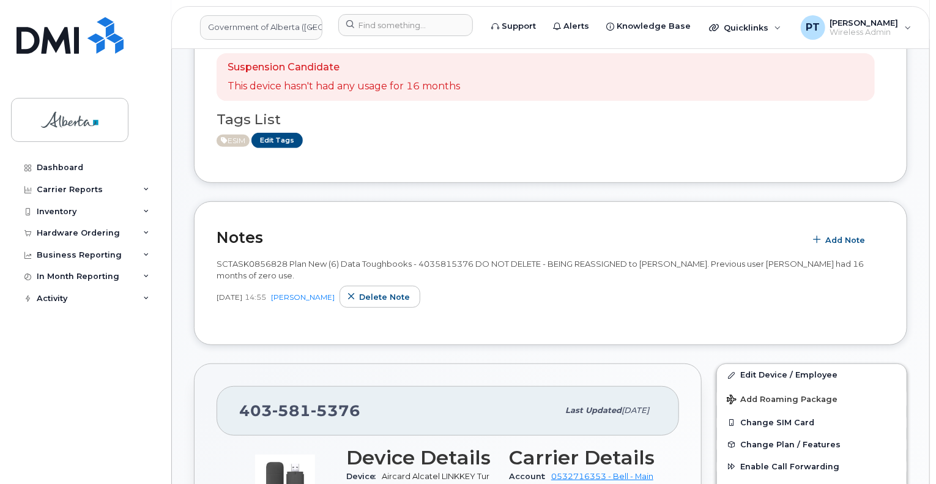
scroll to position [428, 0]
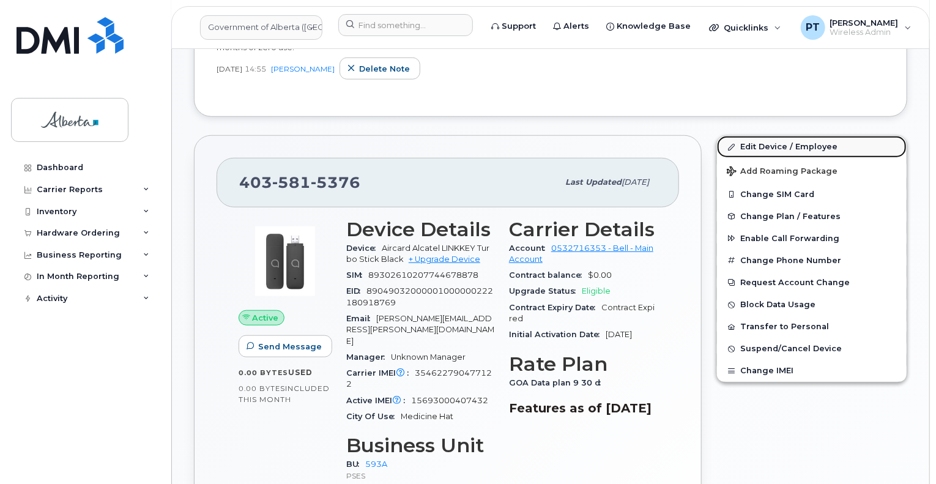
click at [755, 146] on link "Edit Device / Employee" at bounding box center [812, 147] width 190 height 22
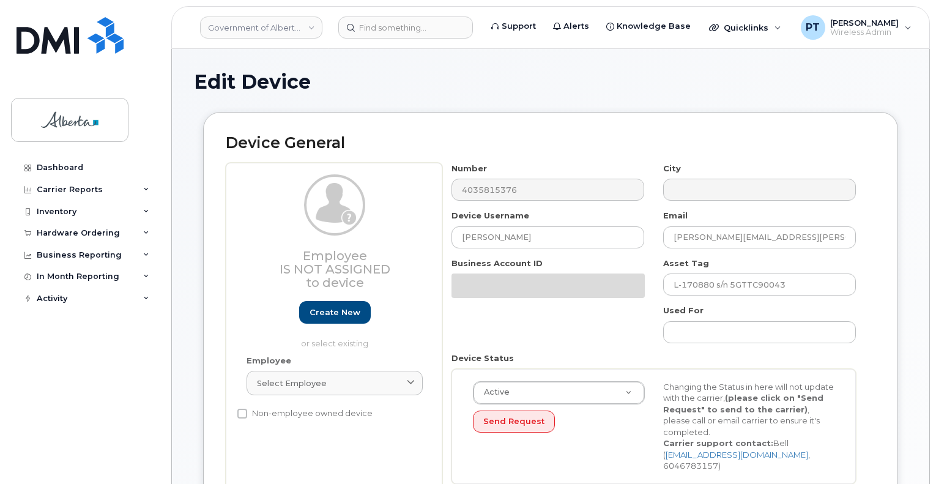
select select "4797682"
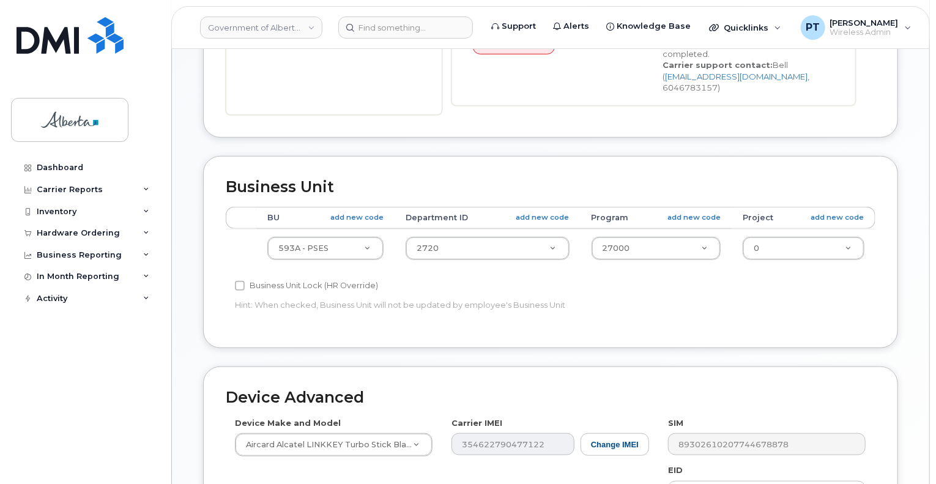
scroll to position [489, 0]
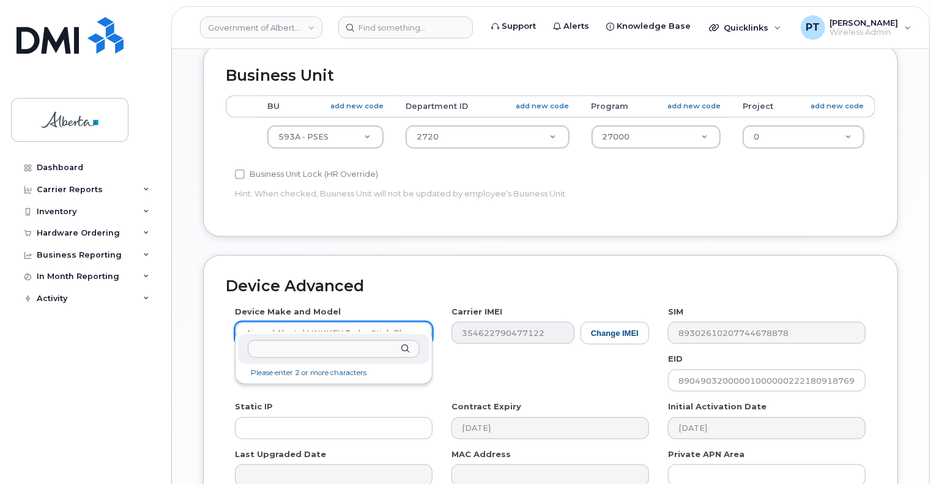
click at [335, 349] on input "text" at bounding box center [334, 349] width 172 height 18
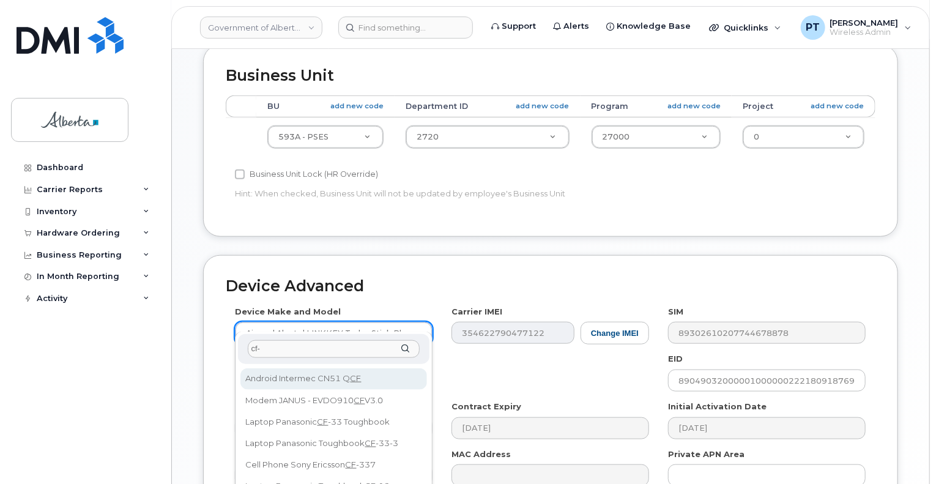
scroll to position [0, 0]
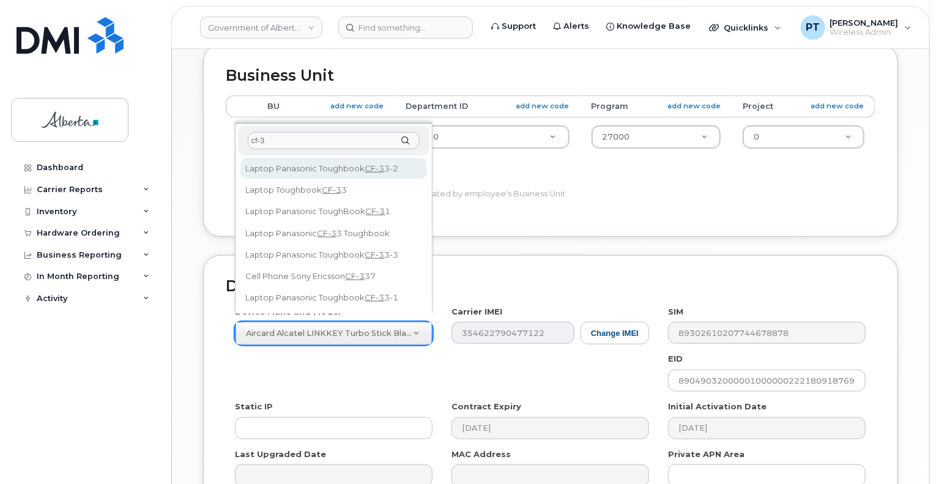
type input "cf-33"
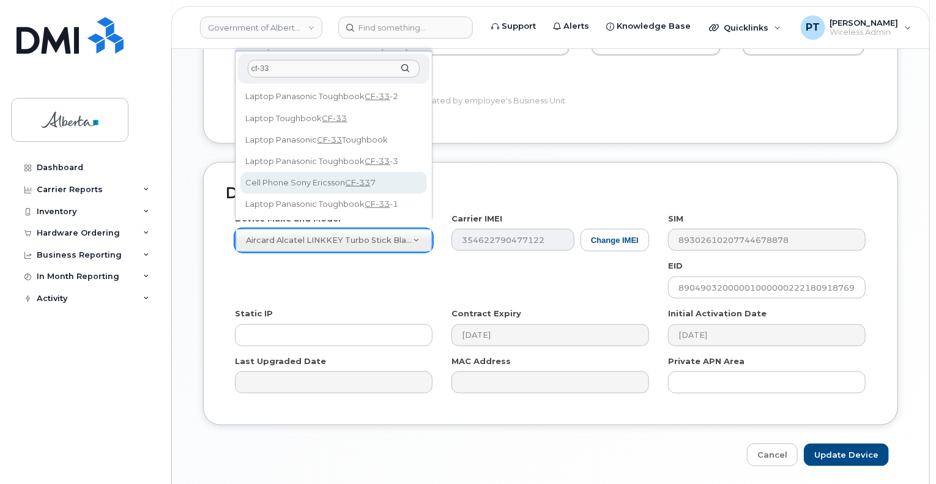
scroll to position [611, 0]
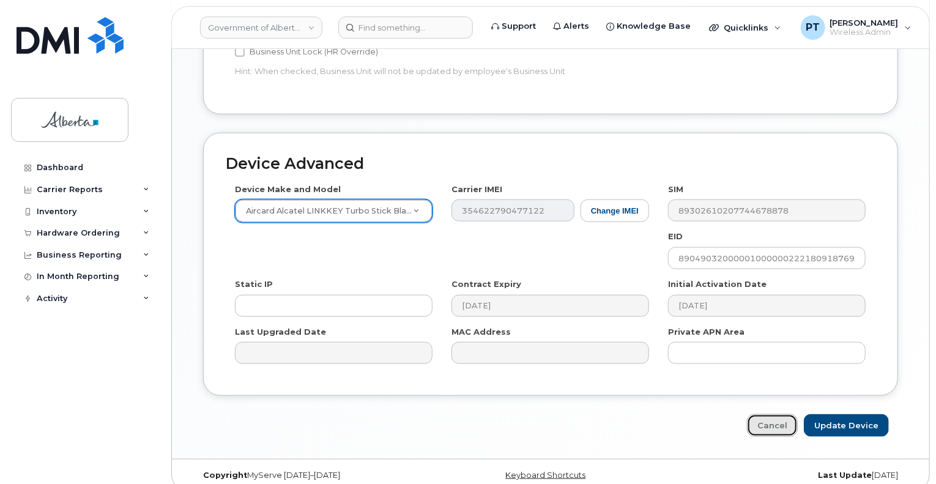
click at [778, 414] on link "Cancel" at bounding box center [772, 425] width 51 height 23
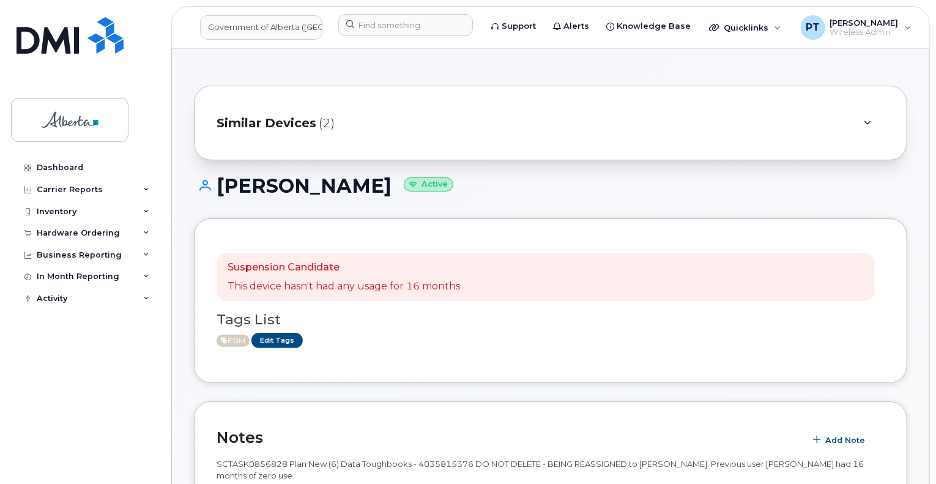
scroll to position [61, 0]
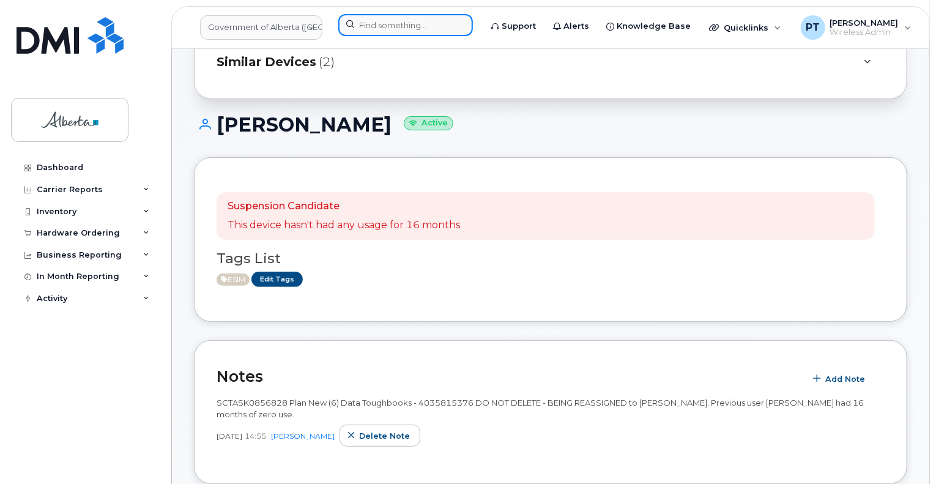
click at [413, 19] on input at bounding box center [405, 25] width 135 height 22
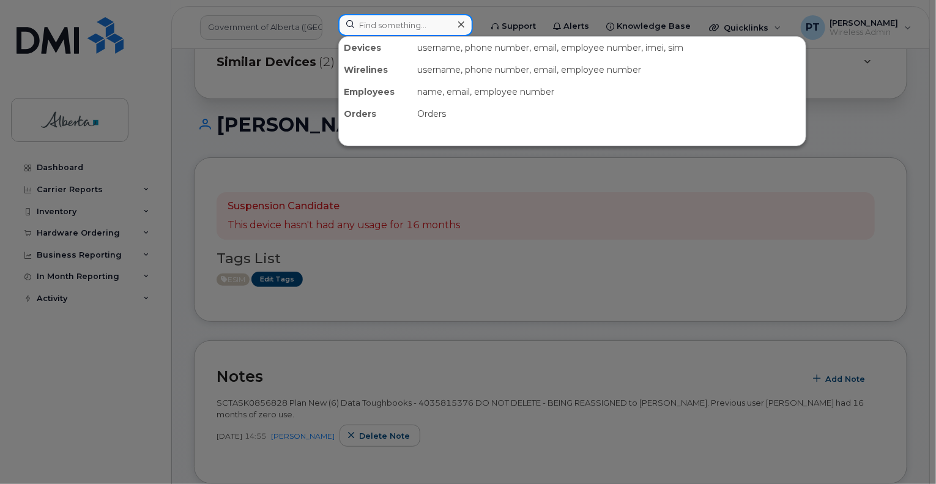
paste input "7807781609"
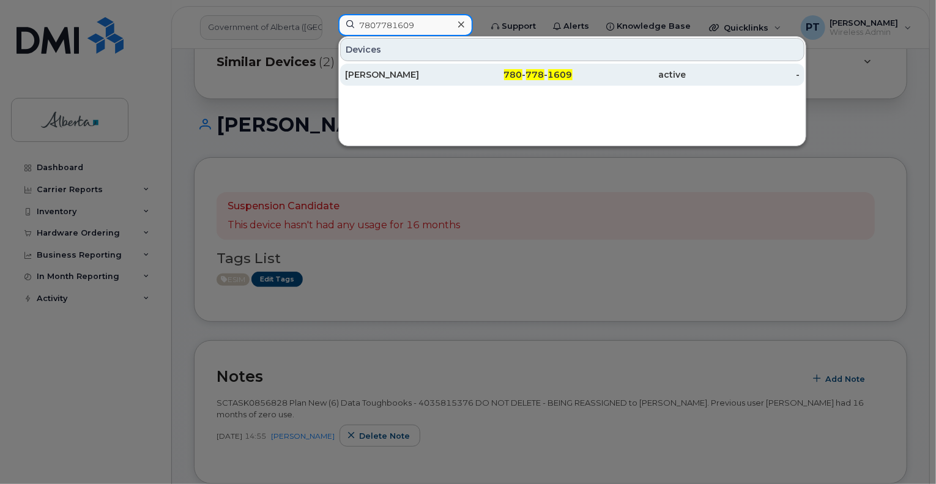
type input "7807781609"
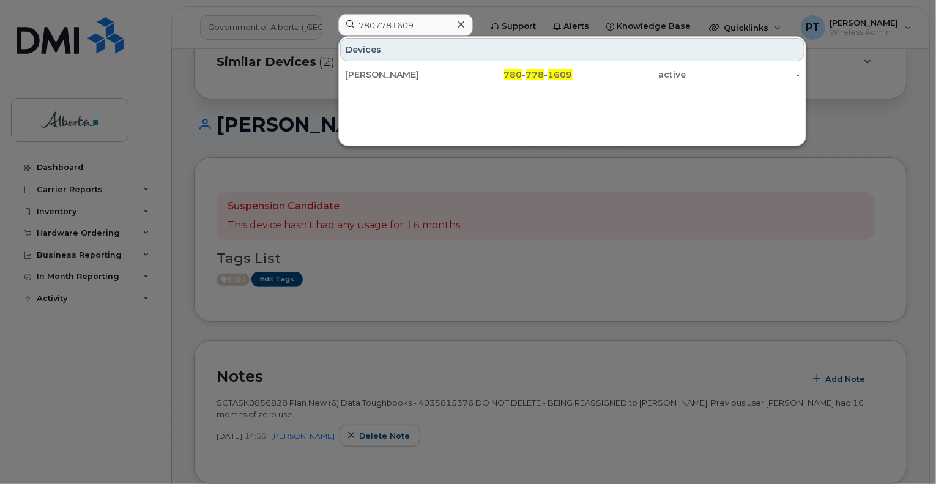
drag, startPoint x: 389, startPoint y: 73, endPoint x: 268, endPoint y: 164, distance: 151.0
click at [389, 73] on div "Kylie Clifton" at bounding box center [402, 74] width 114 height 12
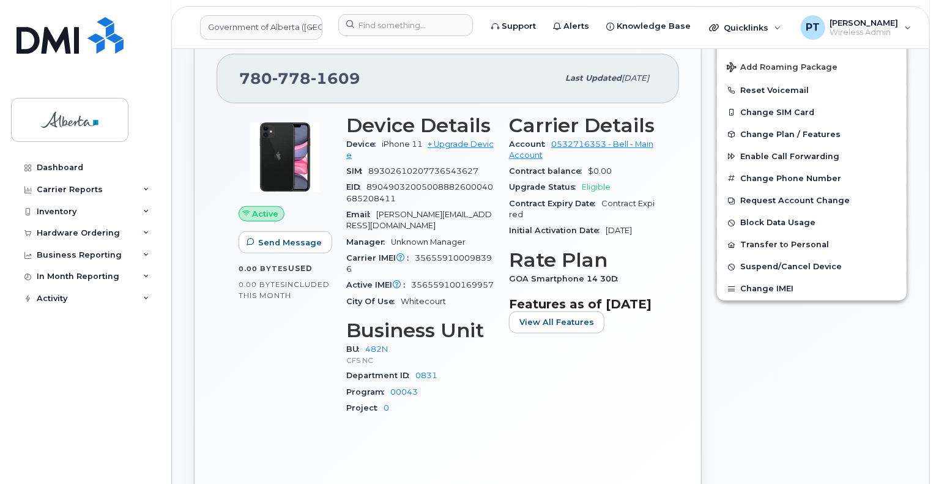
scroll to position [61, 0]
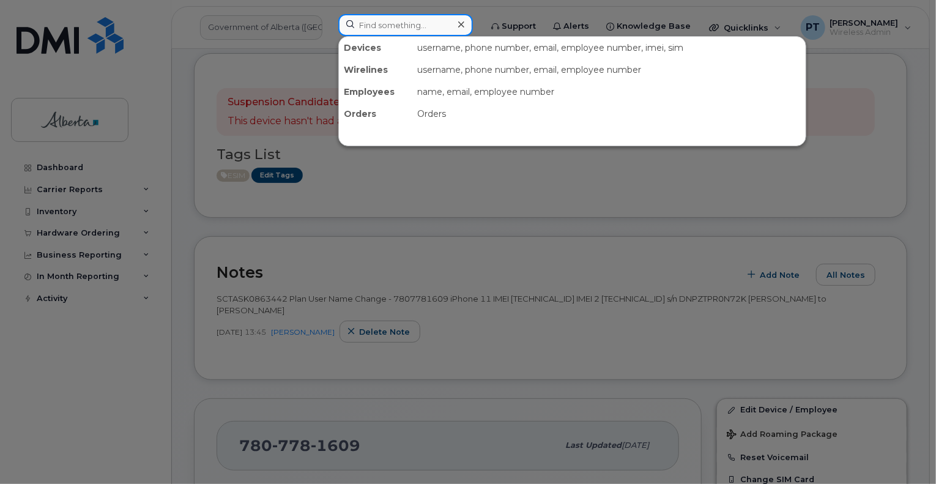
click at [372, 27] on input at bounding box center [405, 25] width 135 height 22
paste input "5879876237"
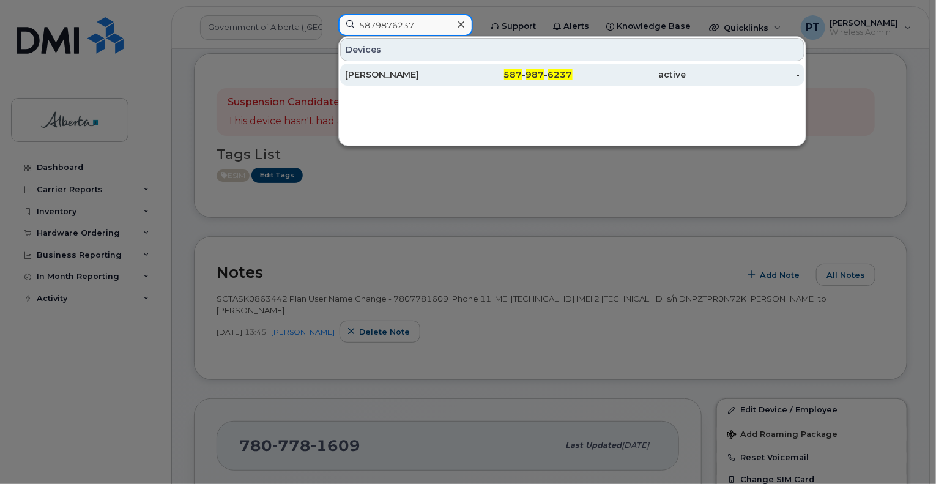
type input "5879876237"
click at [362, 75] on div "[PERSON_NAME]" at bounding box center [402, 74] width 114 height 12
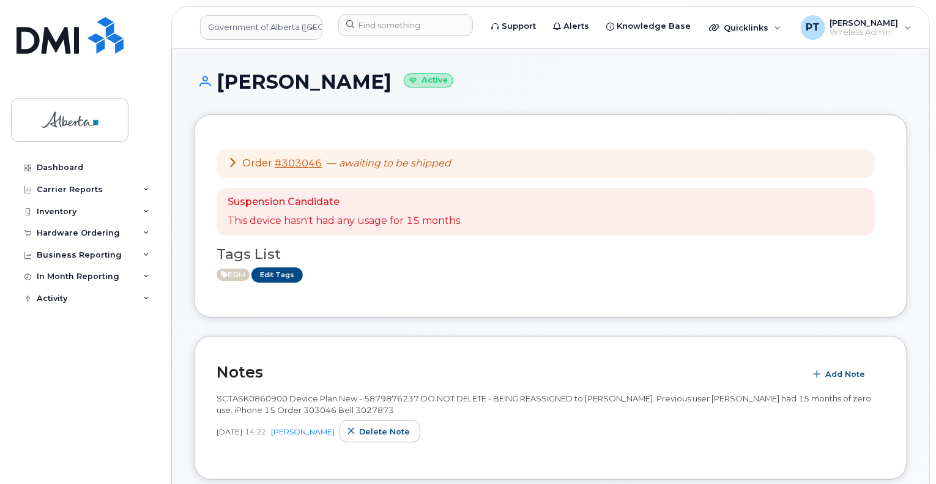
drag, startPoint x: 719, startPoint y: 1, endPoint x: 592, endPoint y: 172, distance: 213.3
click at [589, 83] on h1 "[PERSON_NAME] Active" at bounding box center [550, 81] width 713 height 21
